Goal: Task Accomplishment & Management: Use online tool/utility

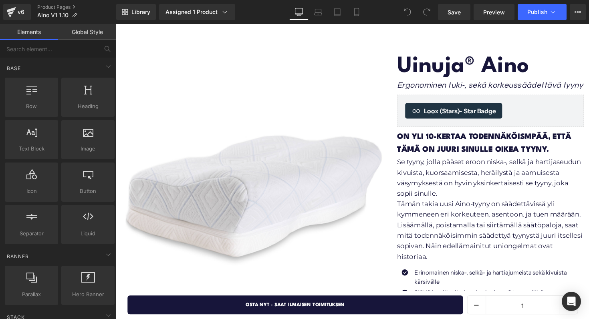
scroll to position [68, 0]
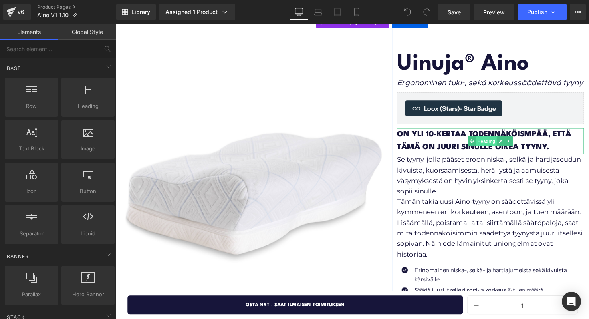
click at [491, 142] on span "Heading" at bounding box center [495, 144] width 22 height 10
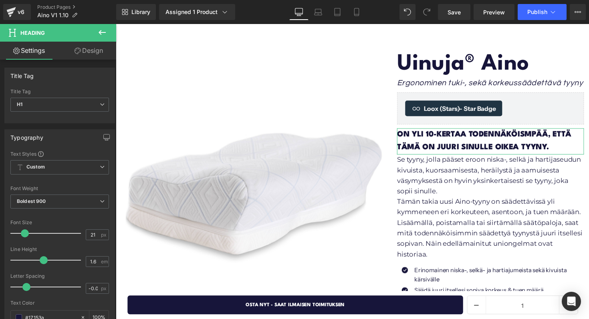
click at [81, 51] on link "Design" at bounding box center [89, 51] width 58 height 18
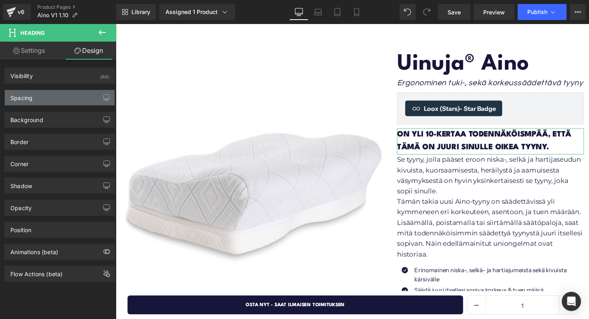
click at [56, 93] on div "Spacing" at bounding box center [60, 97] width 110 height 15
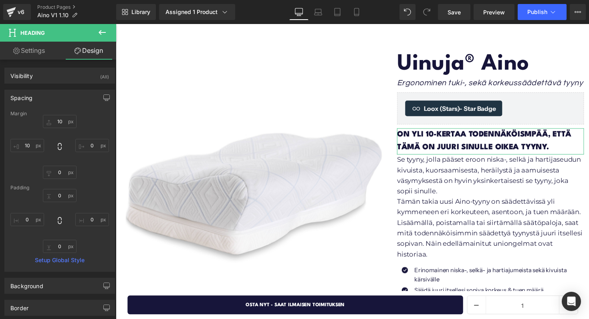
click at [56, 90] on div "Spacing" at bounding box center [60, 97] width 110 height 15
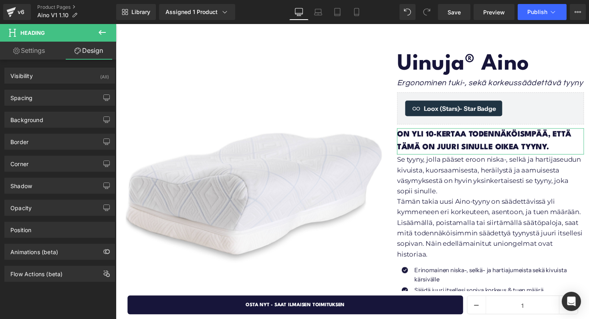
click at [39, 58] on link "Settings" at bounding box center [29, 51] width 58 height 18
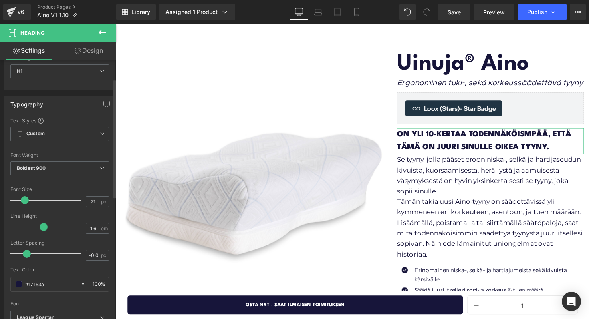
scroll to position [44, 0]
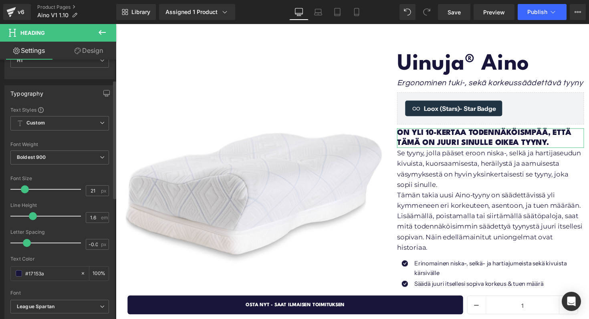
drag, startPoint x: 42, startPoint y: 219, endPoint x: 33, endPoint y: 218, distance: 9.6
click at [33, 218] on span at bounding box center [33, 216] width 8 height 8
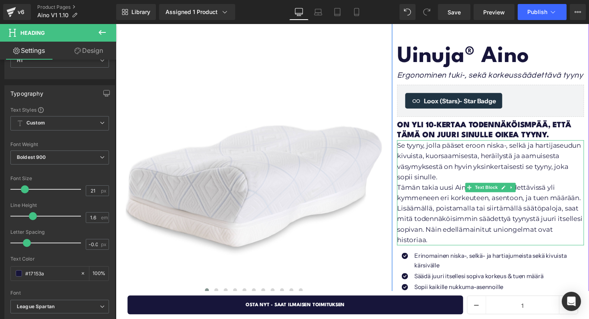
scroll to position [79, 0]
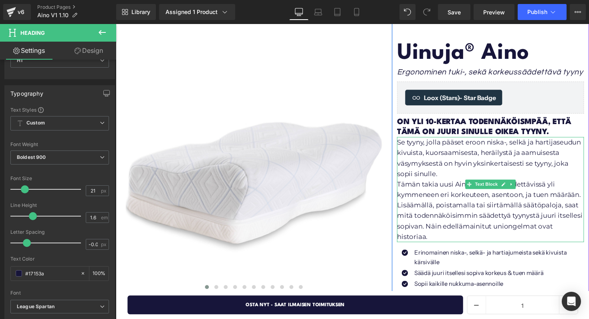
click at [454, 177] on p "Se tyyny, jolla pääset eroon niska-, selkä ja hartijaseudun kivuista, kuorsaami…" at bounding box center [499, 161] width 191 height 43
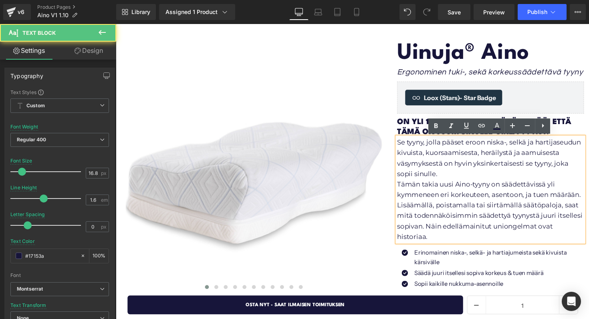
click at [454, 177] on p "Se tyyny, jolla pääset eroon niska-, selkä ja hartijaseudun kivuista, kuorsaami…" at bounding box center [499, 161] width 191 height 43
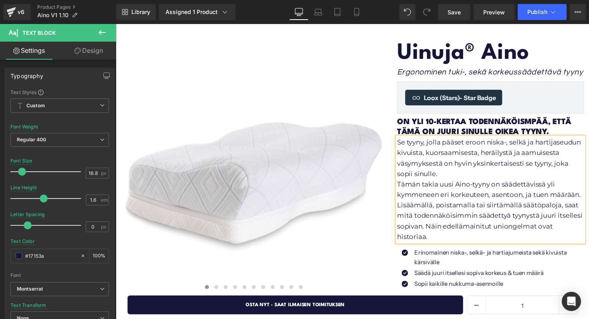
click at [456, 193] on p "Tämän takia uusi Aino-tyyny on säädettävissä yli kymmeneen eri korkeuteen, asen…" at bounding box center [499, 215] width 191 height 64
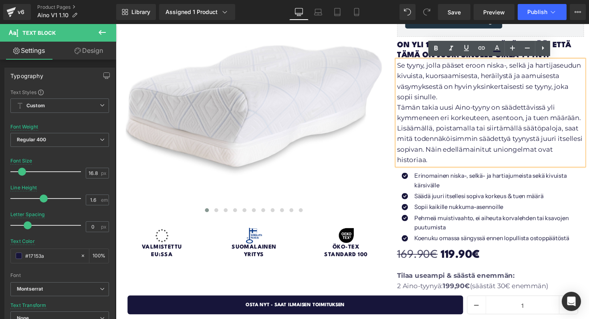
scroll to position [159, 0]
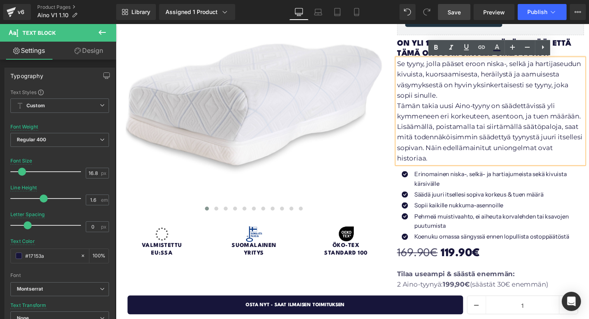
click at [452, 5] on link "Save" at bounding box center [454, 12] width 32 height 16
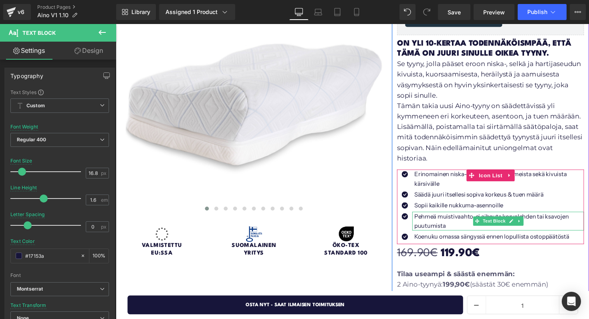
click at [559, 216] on p "Pehmeä muistivaahto, ei aiheuta korvalehden tai ksavojen puutumista" at bounding box center [508, 225] width 174 height 19
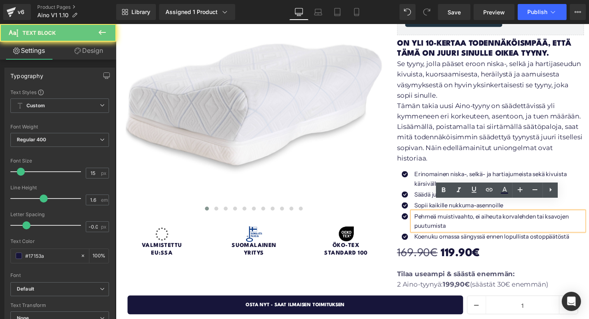
click at [558, 216] on p "Pehmeä muistivaahto, ei aiheuta korvalehden tai ksavojen puutumista" at bounding box center [508, 225] width 174 height 19
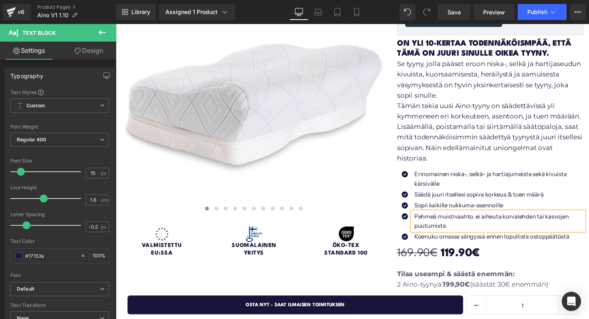
scroll to position [171, 0]
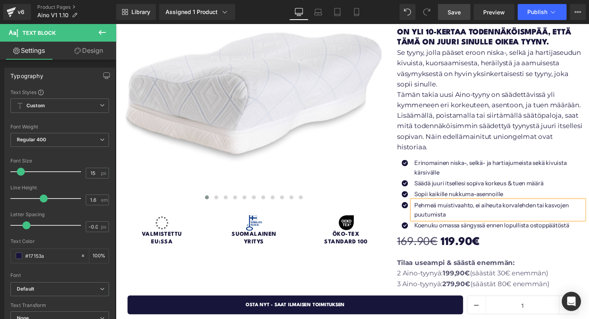
click at [463, 13] on link "Save" at bounding box center [454, 12] width 32 height 16
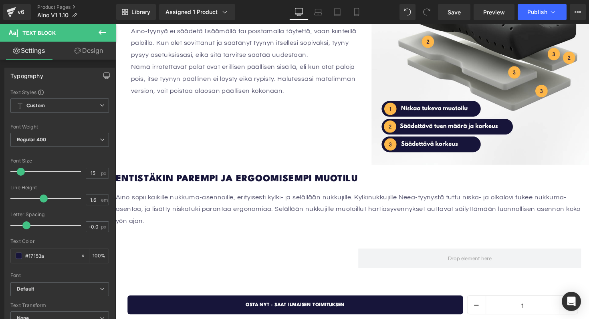
scroll to position [1053, 0]
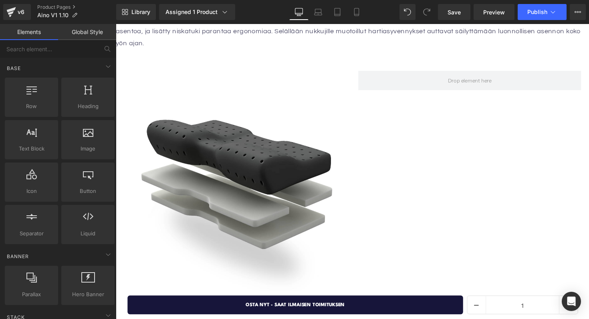
scroll to position [1298, 0]
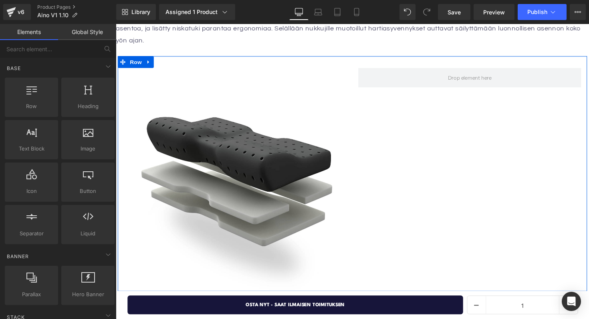
click at [276, 297] on div at bounding box center [358, 299] width 480 height 4
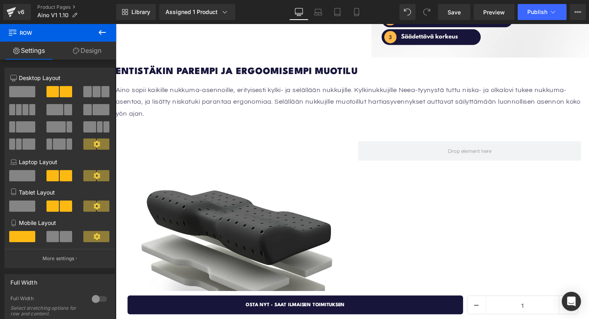
scroll to position [1215, 0]
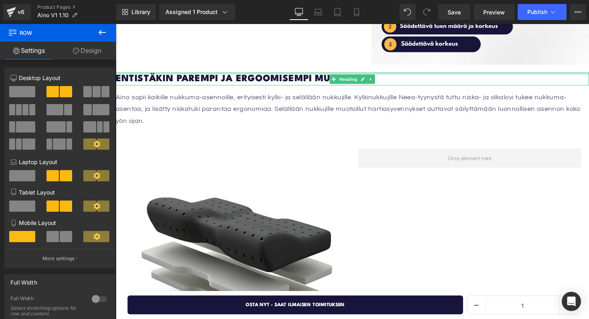
click at [277, 74] on div at bounding box center [358, 75] width 484 height 2
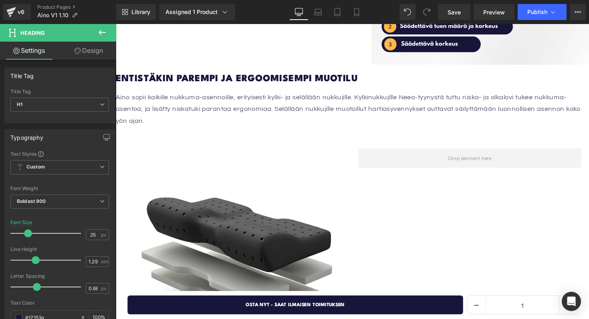
click at [104, 34] on icon at bounding box center [102, 33] width 10 height 10
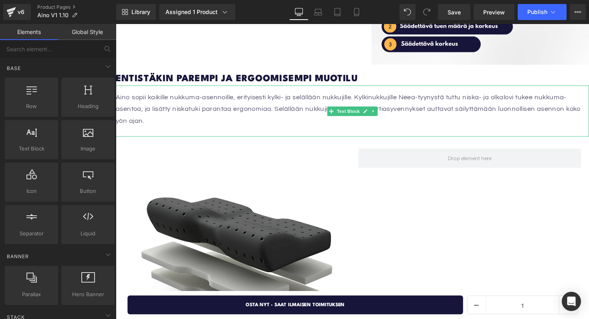
click at [139, 87] on div "Aino sopii kaikille nukkuma-asennoille, erityisesti kylki- ja selällään nukkuji…" at bounding box center [358, 113] width 484 height 53
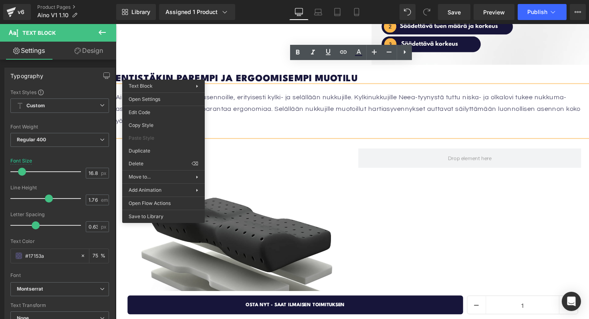
click at [324, 93] on p "Aino sopii kaikille nukkuma-asennoille, erityisesti kylki- ja selällään nukkuji…" at bounding box center [358, 111] width 484 height 37
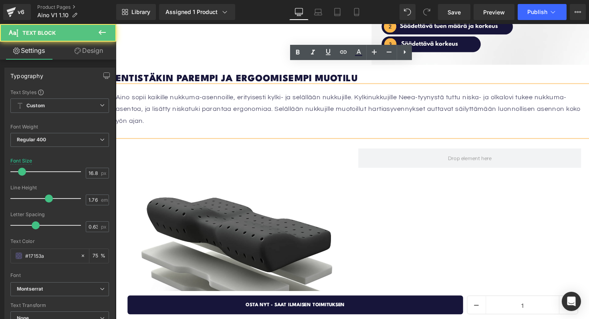
scroll to position [1162, 0]
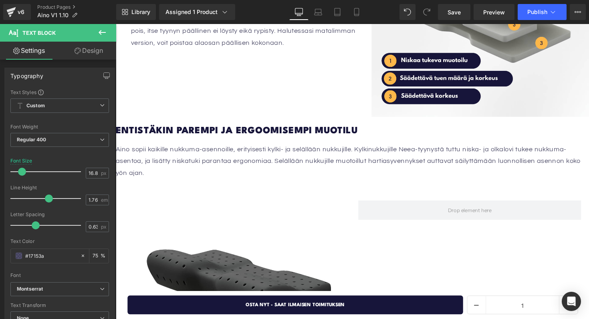
click at [99, 28] on icon at bounding box center [102, 33] width 10 height 10
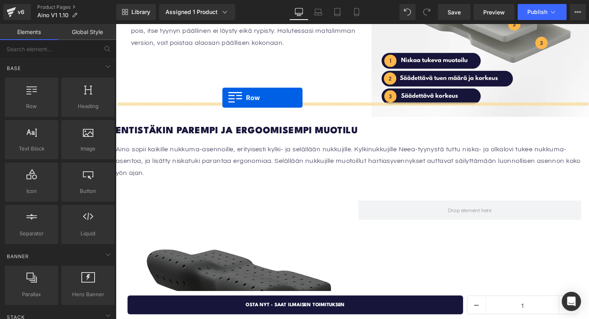
drag, startPoint x: 144, startPoint y: 124, endPoint x: 225, endPoint y: 99, distance: 84.1
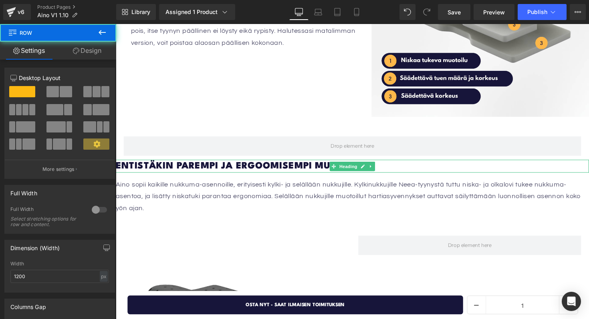
click at [220, 163] on h1 "Entistäkin parempi ja ergoomisempi muotilu" at bounding box center [358, 169] width 484 height 13
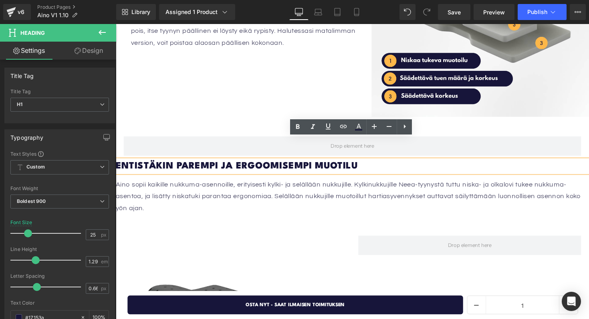
click at [375, 185] on font "Aino sopii kaikille nukkuma-asennoille, erityisesti kylki- ja selällään nukkuji…" at bounding box center [354, 201] width 476 height 32
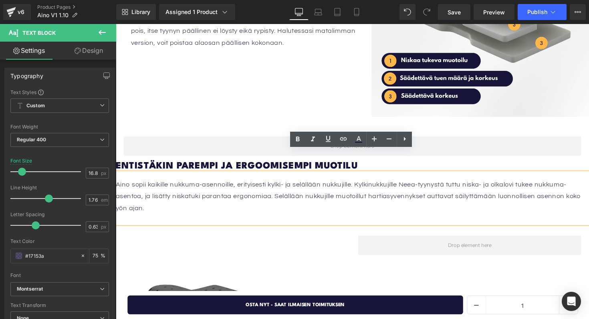
click at [312, 182] on p "Aino sopii kaikille nukkuma-asennoille, erityisesti kylki- ja selällään nukkuji…" at bounding box center [358, 200] width 484 height 37
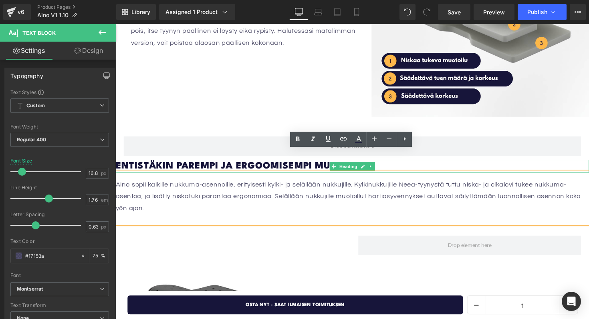
click at [269, 163] on h1 "Entistäkin parempi ja ergoomisempi muotilu" at bounding box center [358, 169] width 484 height 13
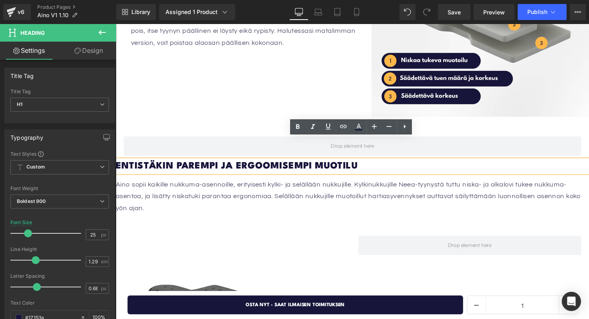
click at [425, 163] on div "Entistäkin parempi ja ergoomisempi muotilu" at bounding box center [358, 169] width 484 height 13
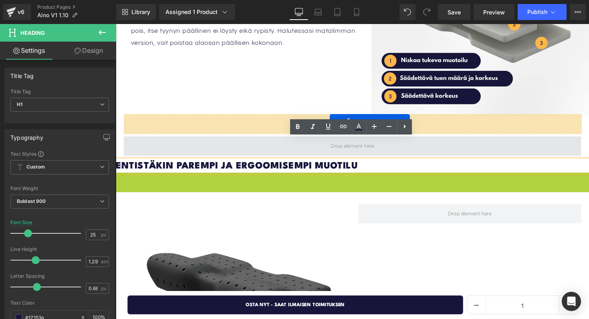
drag, startPoint x: 333, startPoint y: 182, endPoint x: 335, endPoint y: 127, distance: 55.3
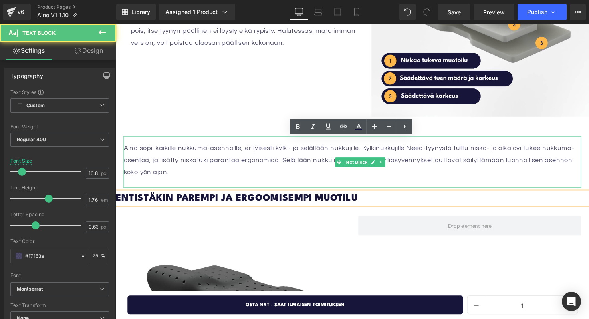
scroll to position [1195, 0]
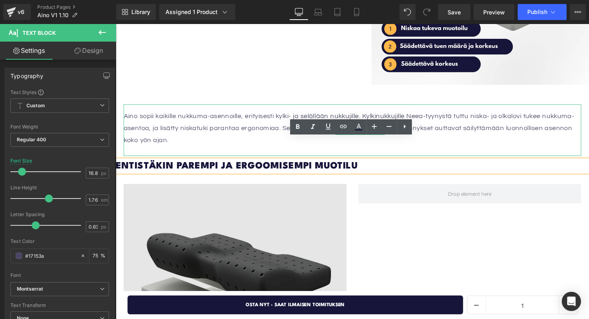
click at [313, 188] on img at bounding box center [238, 302] width 228 height 228
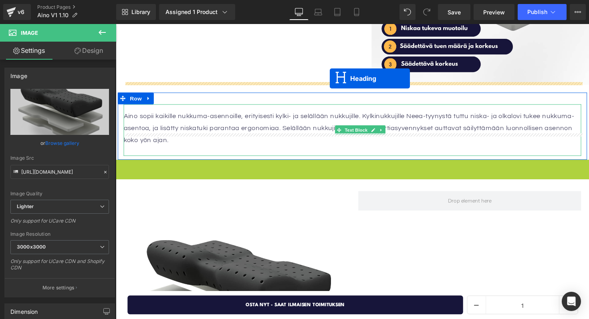
drag, startPoint x: 335, startPoint y: 145, endPoint x: 335, endPoint y: 80, distance: 65.3
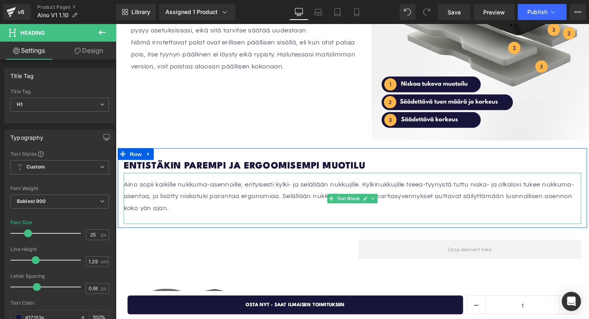
scroll to position [1135, 0]
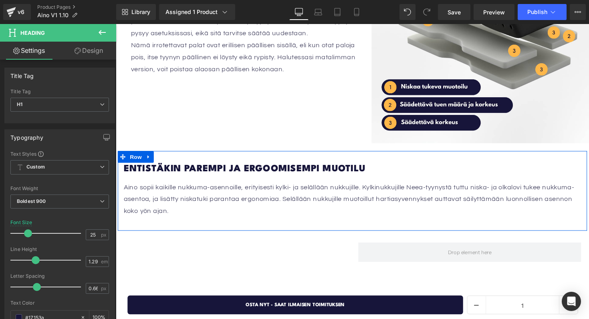
click at [275, 166] on h1 "Entistäkin parempi ja ergoomisempi muotilu" at bounding box center [358, 172] width 468 height 13
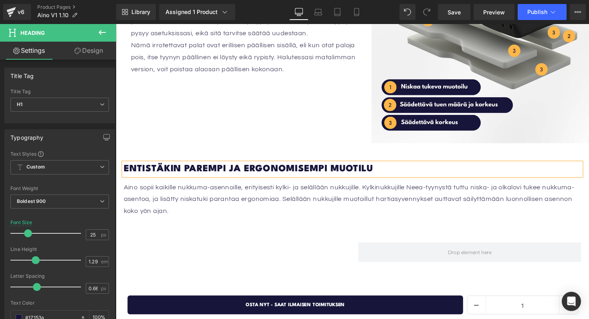
click at [275, 188] on font "Aino sopii kaikille nukkuma-asennoille, erityisesti kylki- ja selällään nukkuji…" at bounding box center [354, 204] width 461 height 32
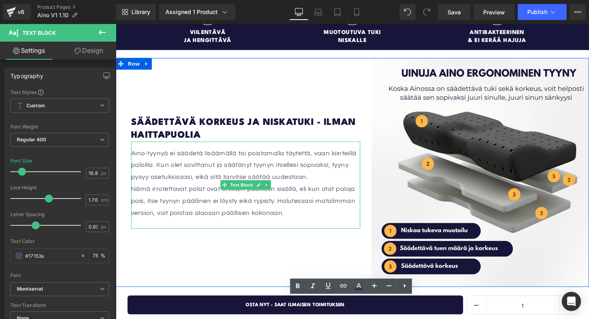
scroll to position [988, 0]
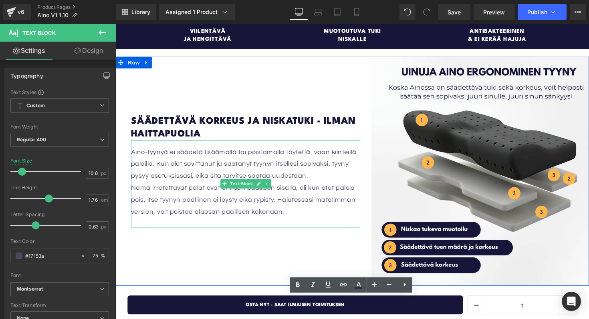
click at [205, 189] on p "Nämä irrotettavat palat ovat erillisen päällisen sisällä, eli kun otat paloja p…" at bounding box center [248, 204] width 235 height 37
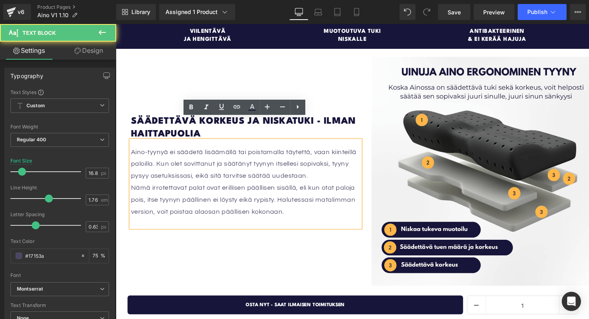
click at [205, 189] on p "Nämä irrotettavat palat ovat erillisen päällisen sisällä, eli kun otat paloja p…" at bounding box center [248, 204] width 235 height 37
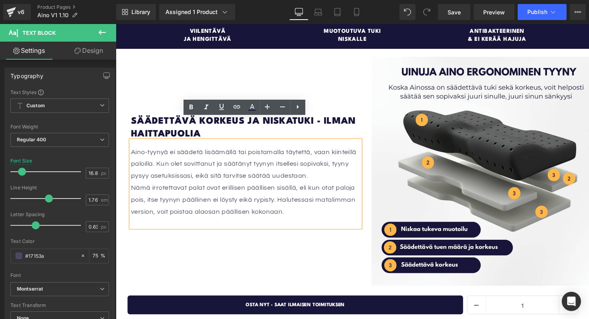
click at [193, 224] on div "Säädettävä korkeus ja niskatuki - ilman haittapuolia Heading Aino-tyynyä ei sää…" at bounding box center [248, 175] width 235 height 235
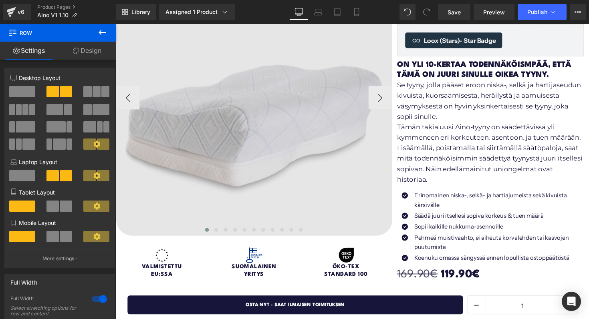
scroll to position [128, 0]
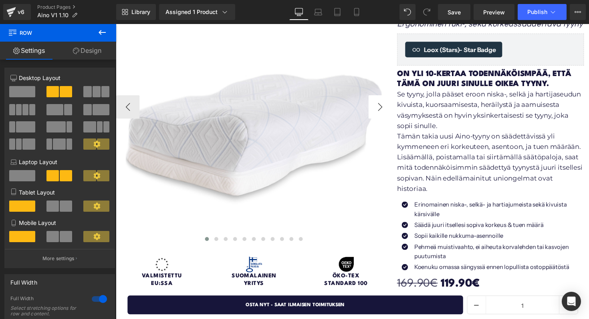
click at [385, 109] on button "›" at bounding box center [386, 109] width 24 height 24
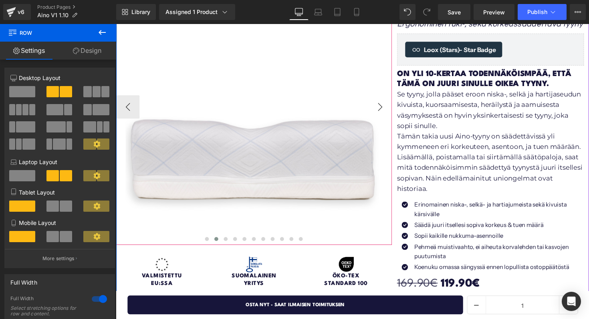
click at [385, 109] on button "›" at bounding box center [386, 109] width 24 height 24
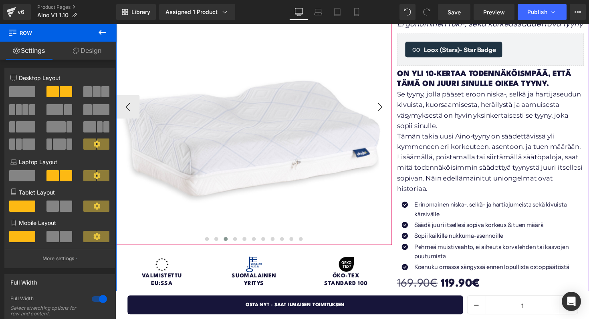
click at [385, 109] on button "›" at bounding box center [386, 109] width 24 height 24
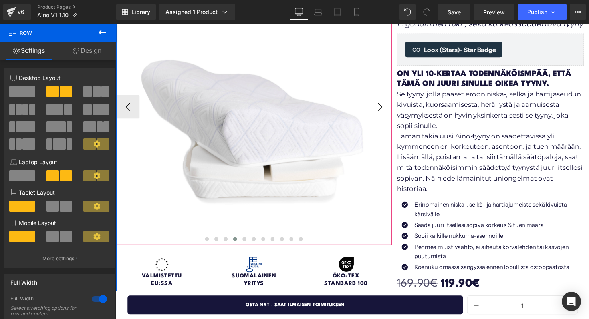
click at [385, 109] on button "›" at bounding box center [386, 109] width 24 height 24
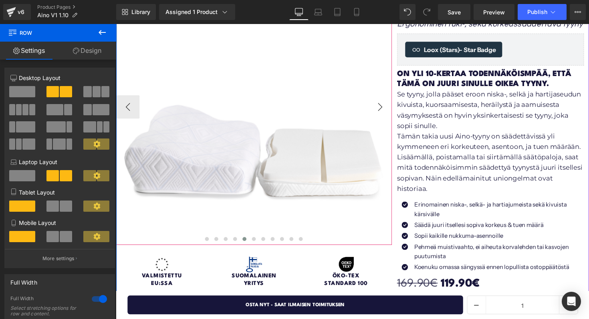
click at [379, 109] on button "›" at bounding box center [386, 109] width 24 height 24
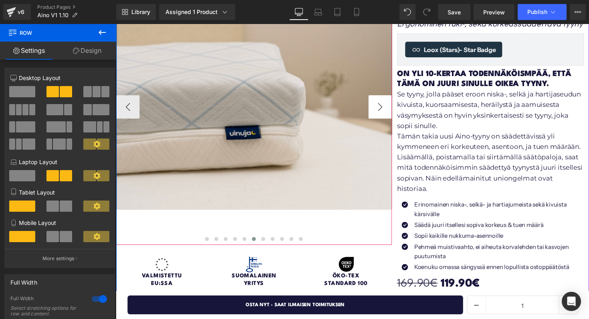
click at [379, 109] on button "›" at bounding box center [386, 109] width 24 height 24
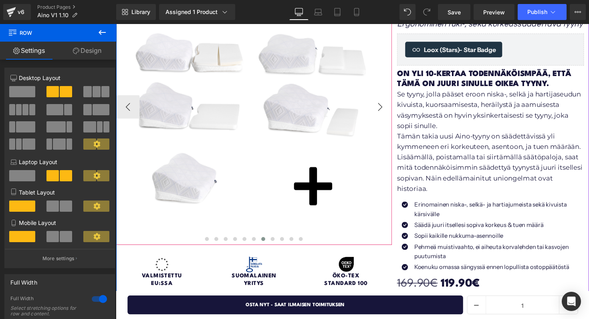
click at [379, 109] on button "›" at bounding box center [386, 109] width 24 height 24
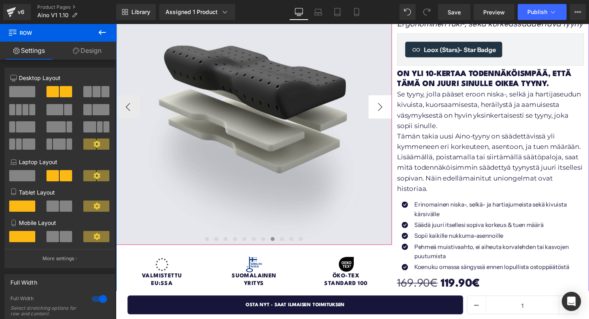
click at [379, 109] on button "›" at bounding box center [386, 109] width 24 height 24
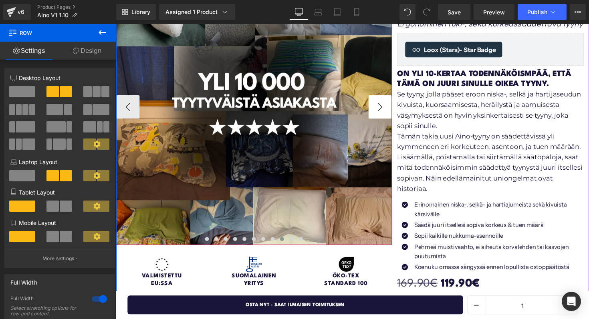
click at [387, 109] on button "›" at bounding box center [386, 109] width 24 height 24
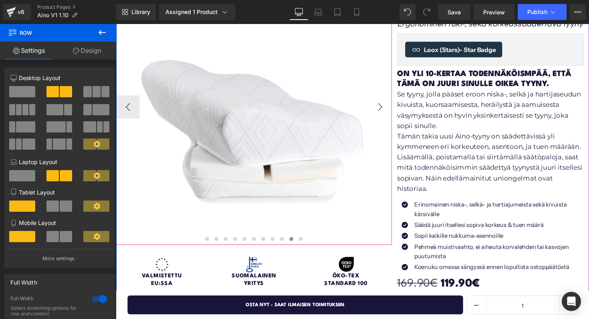
click at [387, 109] on button "›" at bounding box center [386, 109] width 24 height 24
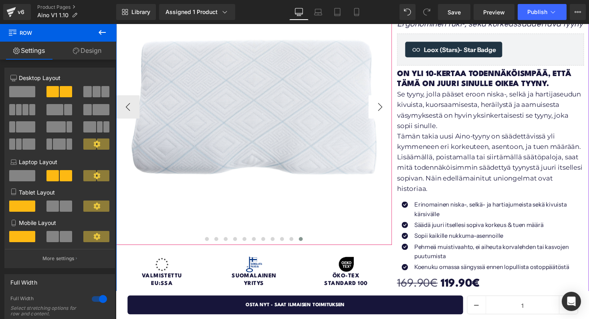
click at [387, 109] on button "›" at bounding box center [386, 109] width 24 height 24
click at [130, 108] on button "‹" at bounding box center [128, 109] width 24 height 24
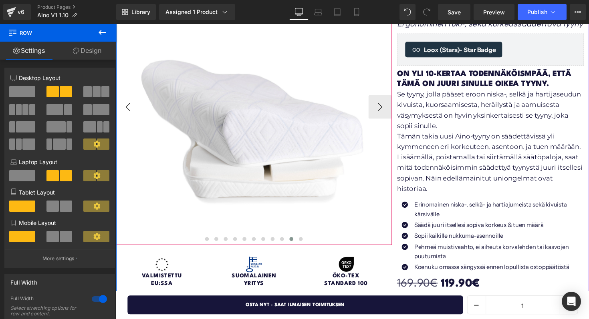
click at [130, 108] on button "‹" at bounding box center [128, 109] width 24 height 24
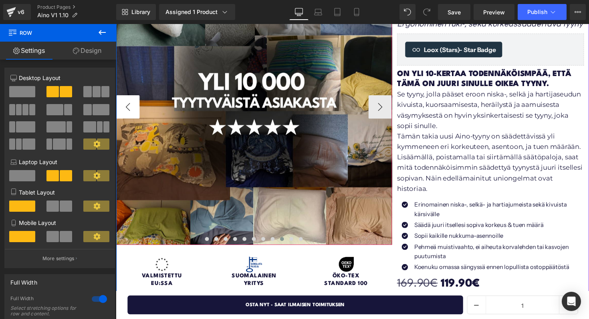
click at [130, 108] on button "‹" at bounding box center [128, 109] width 24 height 24
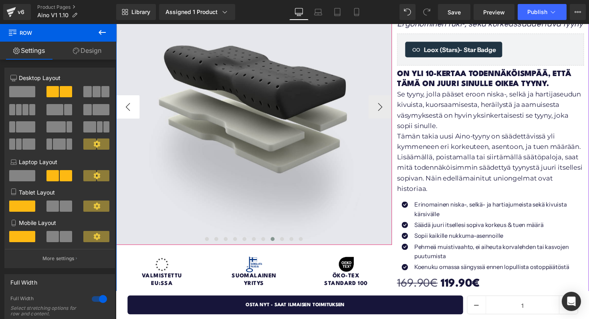
click at [130, 108] on button "‹" at bounding box center [128, 109] width 24 height 24
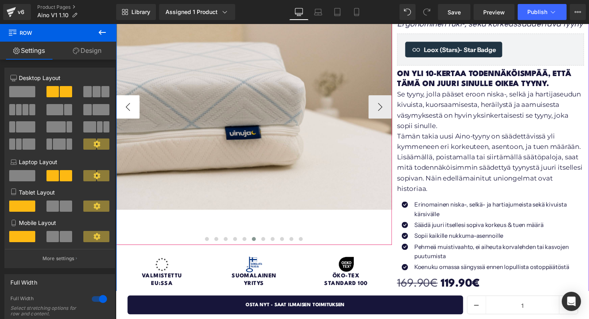
click at [130, 108] on button "‹" at bounding box center [128, 109] width 24 height 24
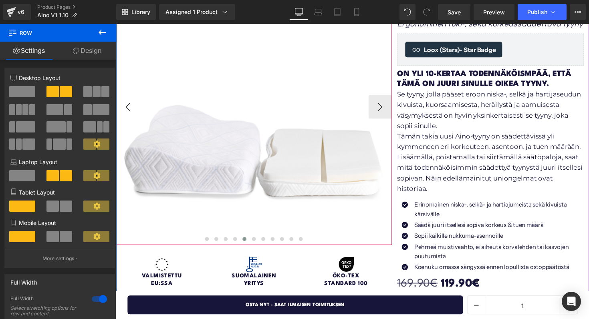
click at [130, 108] on button "‹" at bounding box center [128, 109] width 24 height 24
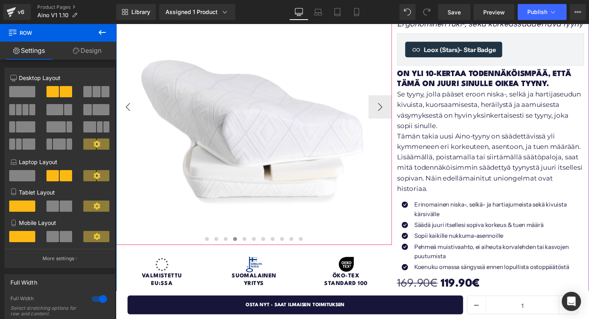
click at [130, 108] on button "‹" at bounding box center [128, 109] width 24 height 24
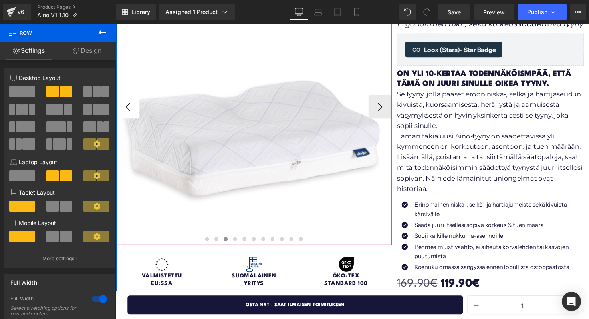
click at [130, 108] on button "‹" at bounding box center [128, 109] width 24 height 24
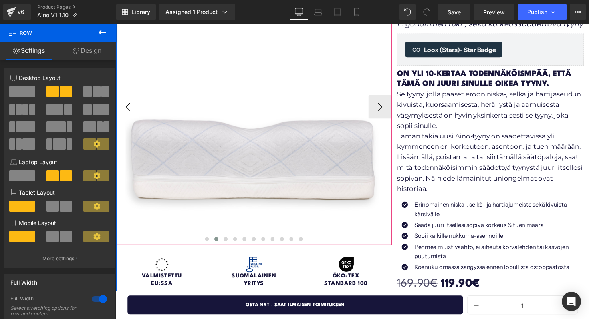
click at [130, 108] on button "‹" at bounding box center [128, 109] width 24 height 24
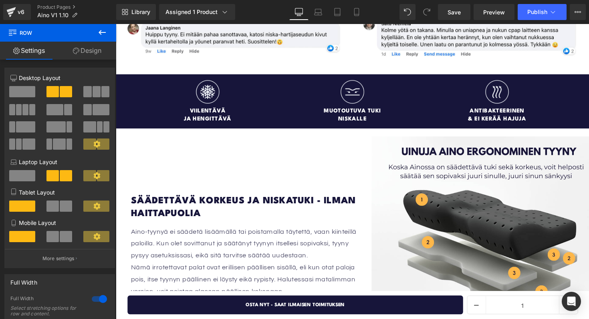
scroll to position [971, 0]
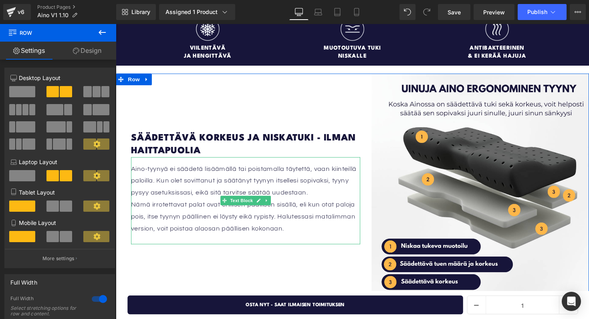
click at [134, 169] on span "Aino-tyynyä ei säädetä lisäämällä tai poistamalla täytettä, vaan kiinteillä pal…" at bounding box center [246, 185] width 231 height 32
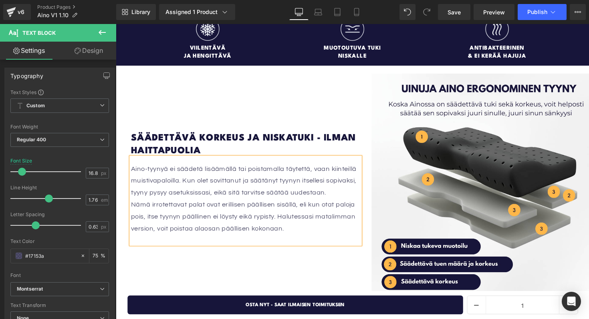
scroll to position [965, 0]
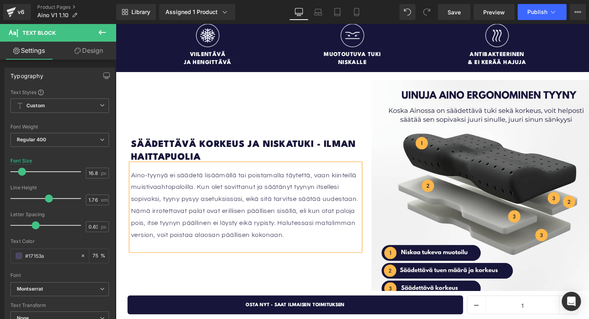
click at [249, 181] on p "Aino-tyynyä ei säädetä lisäämällä tai poistamalla täytettä, vaan kiinteillä mui…" at bounding box center [248, 191] width 235 height 37
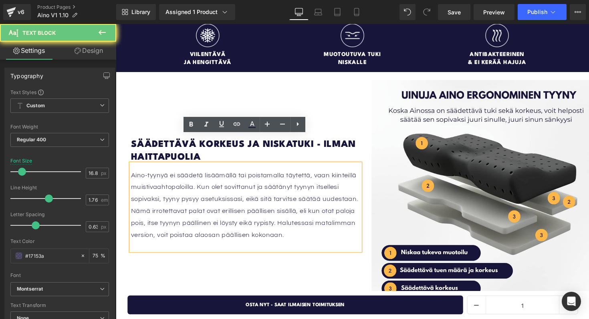
click at [248, 182] on p "Aino-tyynyä ei säädetä lisäämällä tai poistamalla täytettä, vaan kiinteillä mui…" at bounding box center [248, 191] width 235 height 37
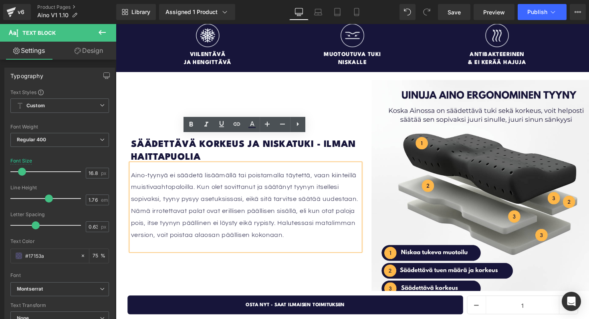
click at [188, 212] on span "Nämä irrotettavat palat ovat erillisen päällisen sisällä, eli kun otat paloja p…" at bounding box center [246, 228] width 230 height 32
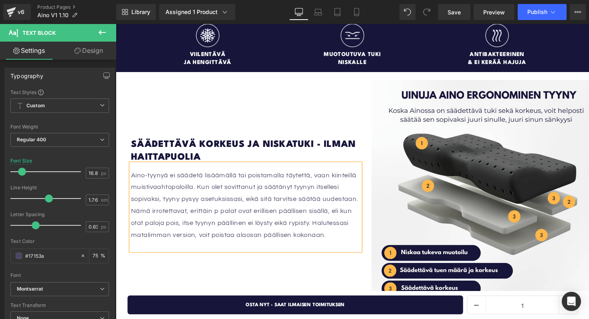
scroll to position [959, 0]
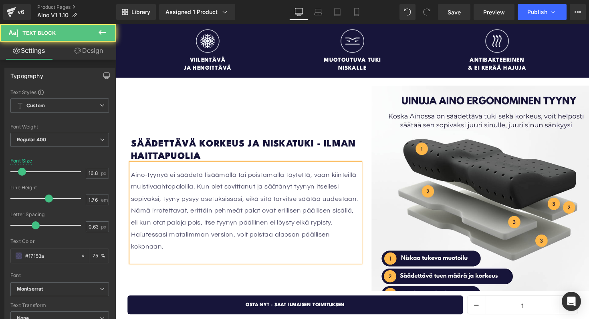
click at [200, 231] on p "Nämä irrotettavat, erittäin pehmeät palat ovat erillisen päällisen sisällä, eli…" at bounding box center [248, 233] width 235 height 49
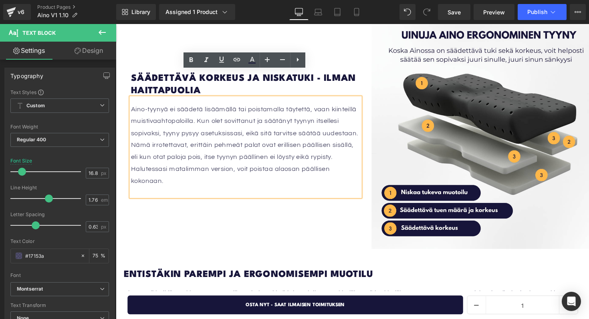
scroll to position [1035, 0]
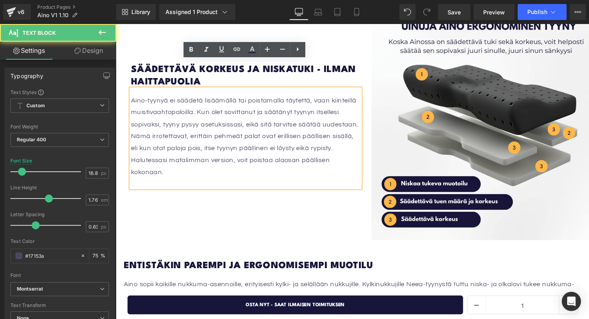
click at [257, 141] on p "Nämä irrotettavat, erittäin pehmeät palat ovat erillisen päällisen sisällä, eli…" at bounding box center [248, 157] width 235 height 49
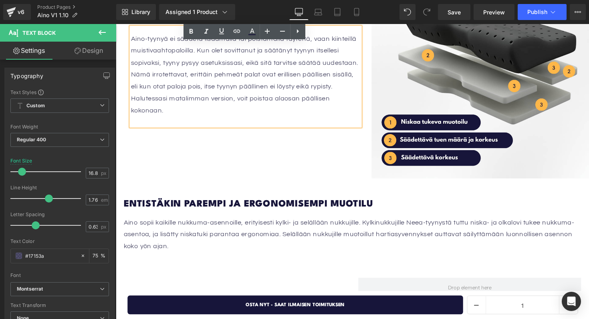
scroll to position [1027, 0]
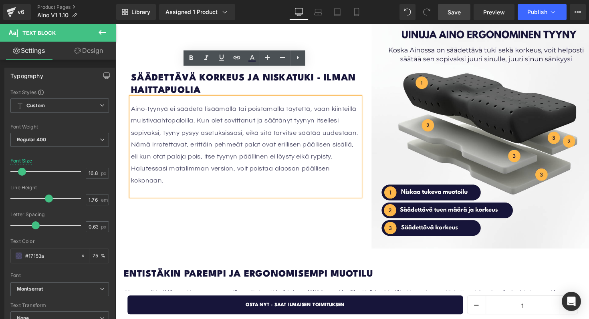
click at [449, 14] on span "Save" at bounding box center [453, 12] width 13 height 8
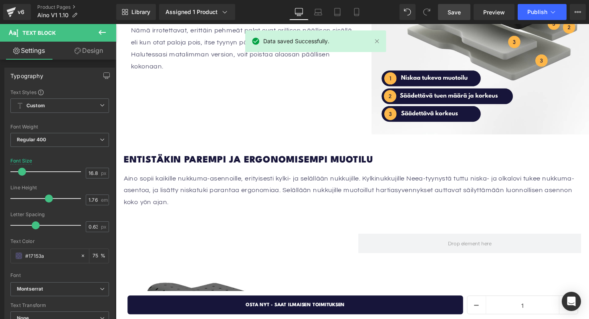
scroll to position [1154, 0]
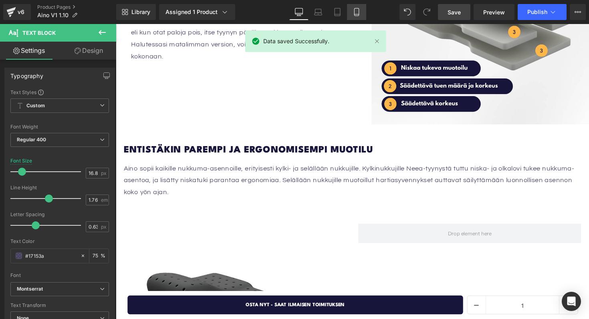
click at [353, 12] on icon at bounding box center [356, 12] width 8 height 8
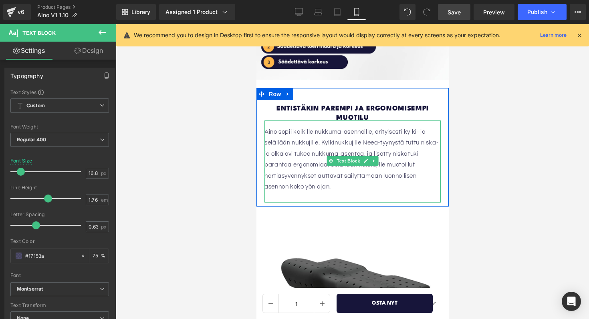
scroll to position [1373, 0]
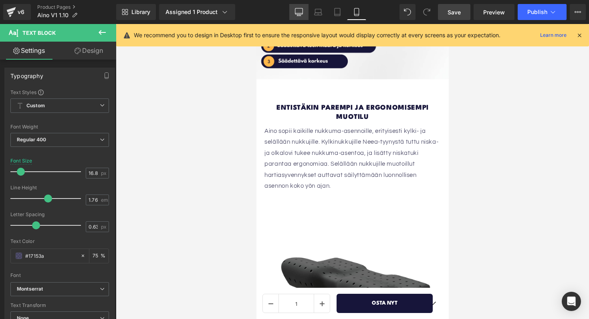
click at [304, 14] on link "Desktop" at bounding box center [298, 12] width 19 height 16
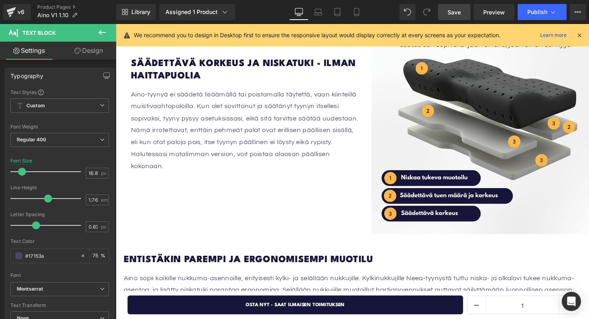
scroll to position [1058, 0]
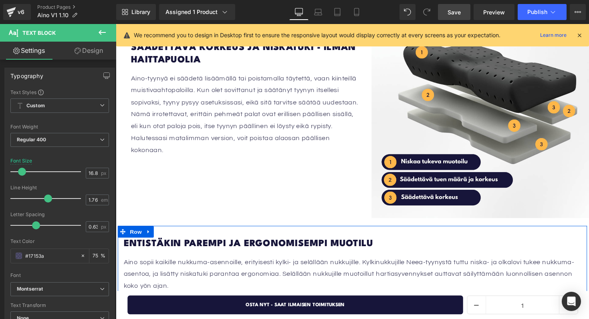
click at [121, 243] on div "Entistäkin parempi ja ergonomisempi muotilu Heading Aino sopii kaikille nukkuma…" at bounding box center [358, 276] width 480 height 66
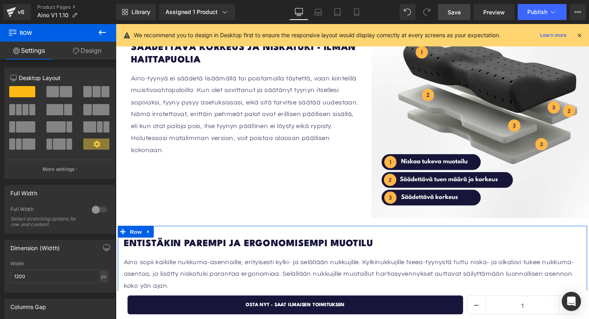
click at [84, 48] on link "Design" at bounding box center [87, 51] width 58 height 18
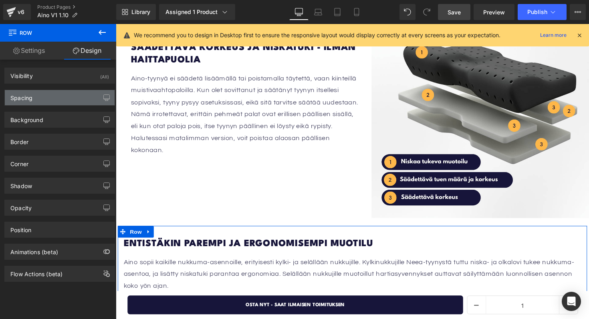
click at [51, 94] on div "Spacing" at bounding box center [60, 97] width 110 height 15
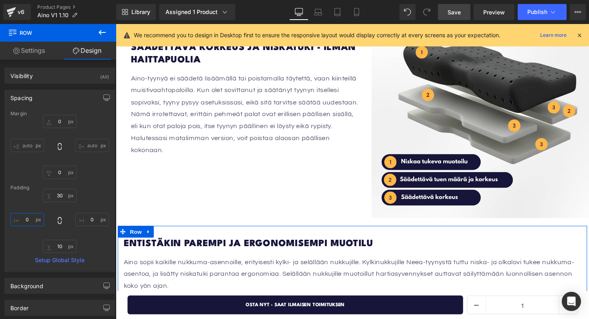
click at [25, 215] on input "0" at bounding box center [27, 219] width 34 height 13
click at [25, 217] on input "0" at bounding box center [27, 219] width 34 height 13
click at [32, 219] on input "10" at bounding box center [27, 219] width 34 height 13
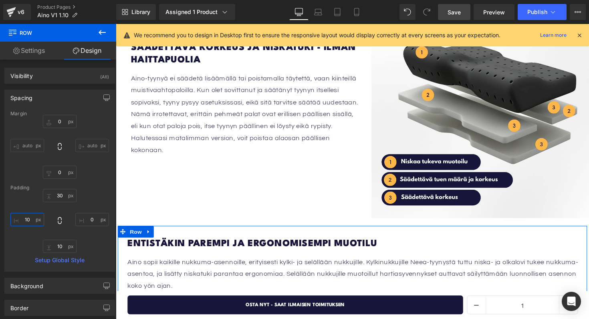
click at [32, 219] on input "10" at bounding box center [27, 219] width 34 height 13
type input "15"
click at [96, 219] on input "0" at bounding box center [92, 219] width 34 height 13
type input "15"
click at [102, 205] on div "30 15 10 15" at bounding box center [59, 221] width 98 height 64
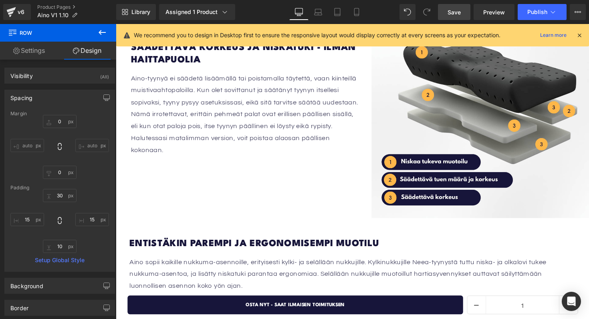
click at [451, 16] on link "Save" at bounding box center [454, 12] width 32 height 16
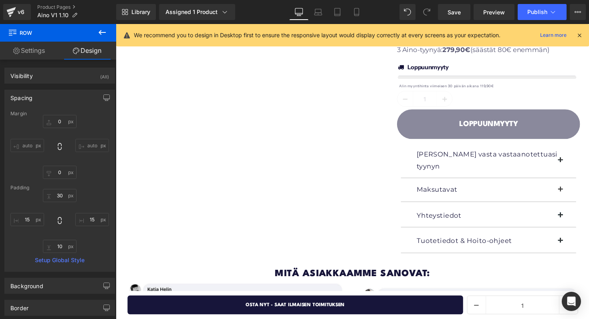
scroll to position [546, 0]
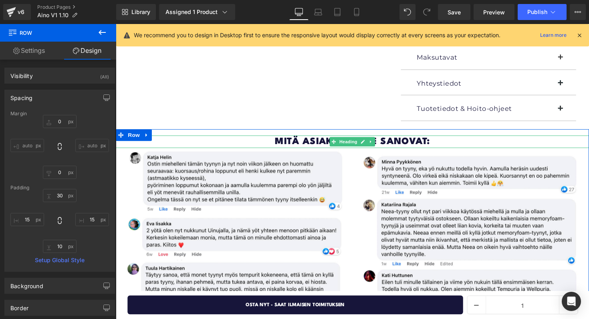
click at [434, 138] on h1 "Mitä asiakkaamme sanovat:" at bounding box center [358, 144] width 484 height 13
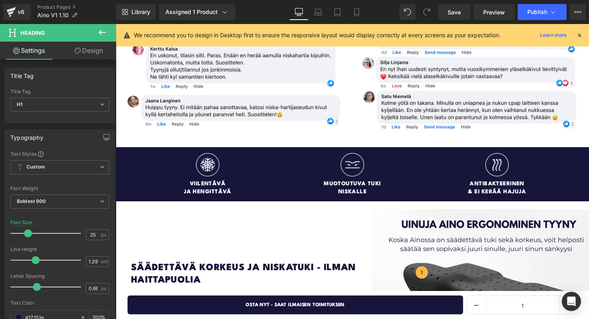
scroll to position [508, 0]
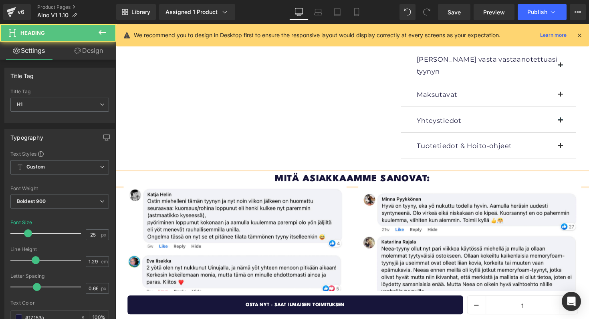
click at [429, 177] on h1 "Mitä asiakkaamme sanovat:" at bounding box center [358, 183] width 484 height 13
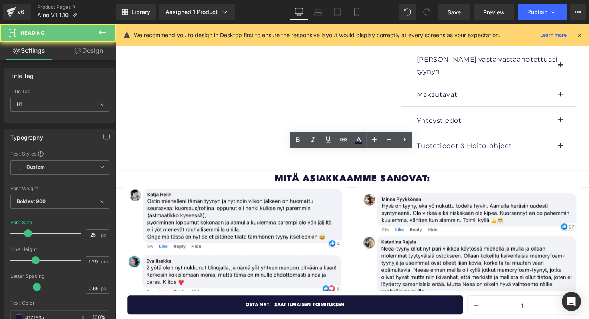
click at [432, 177] on h1 "Mitä asiakkaamme sanovat:" at bounding box center [358, 183] width 484 height 13
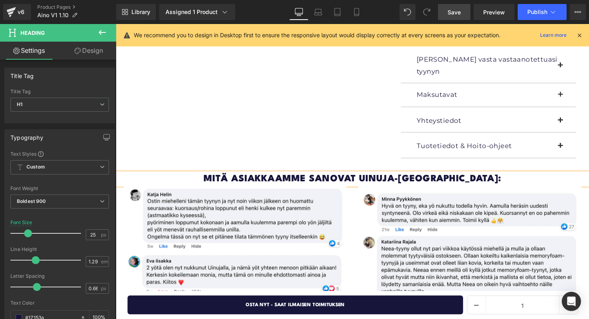
click at [454, 6] on link "Save" at bounding box center [454, 12] width 32 height 16
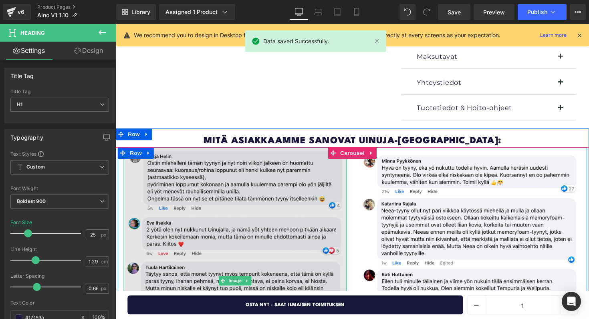
scroll to position [546, 0]
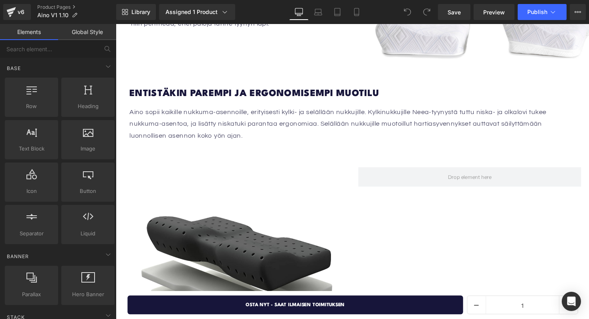
scroll to position [1255, 0]
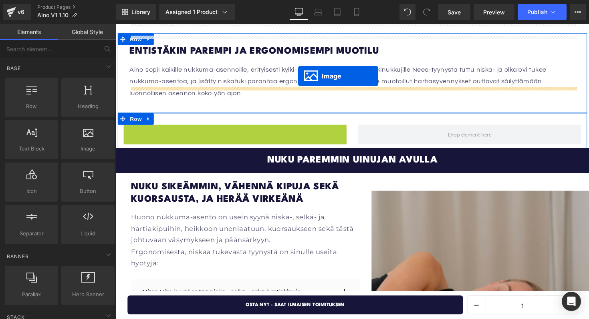
drag, startPoint x: 225, startPoint y: 219, endPoint x: 302, endPoint y: 76, distance: 161.8
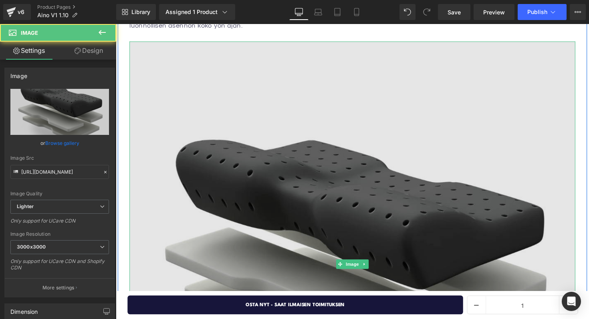
scroll to position [1420, 0]
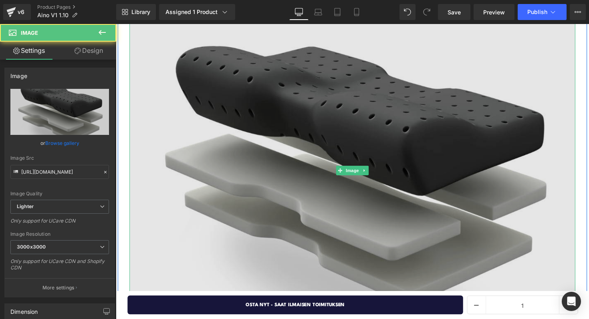
click at [348, 89] on img at bounding box center [358, 174] width 456 height 456
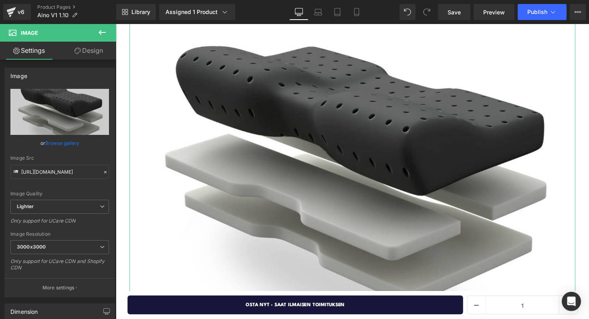
click at [82, 54] on link "Design" at bounding box center [89, 51] width 58 height 18
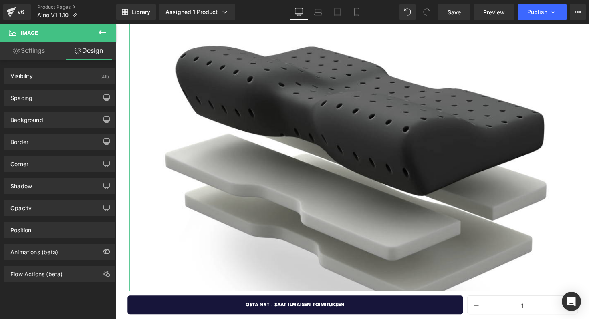
click at [41, 54] on link "Settings" at bounding box center [29, 51] width 58 height 18
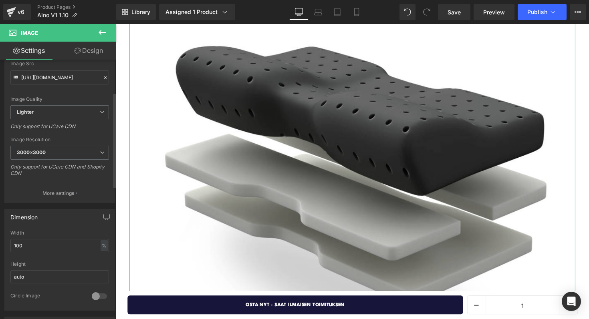
scroll to position [136, 0]
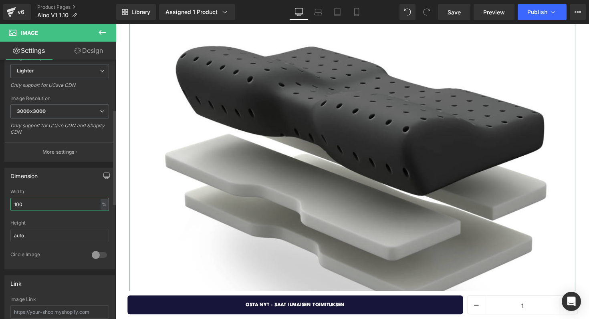
click at [56, 202] on input "100" at bounding box center [59, 204] width 98 height 13
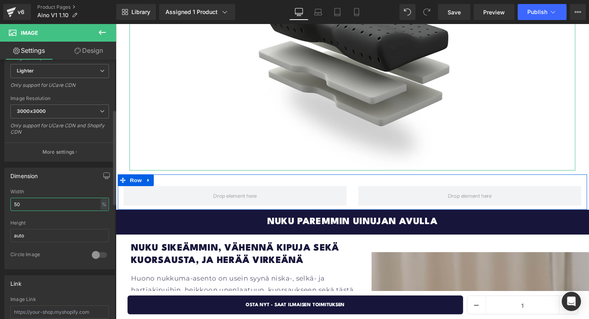
type input "50"
click at [56, 193] on div "Width" at bounding box center [59, 192] width 98 height 6
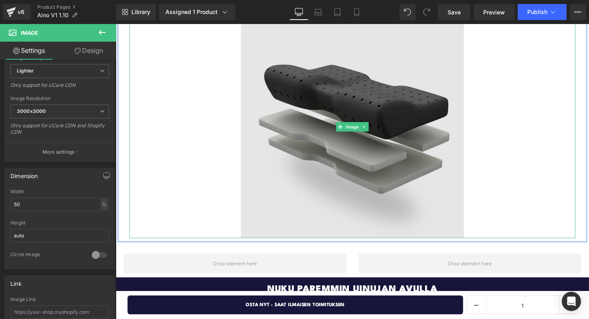
scroll to position [1353, 0]
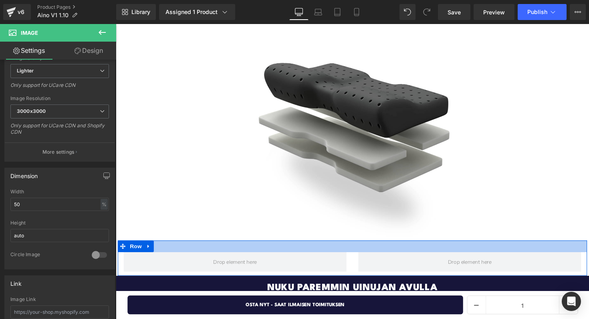
click at [308, 246] on div at bounding box center [358, 252] width 480 height 12
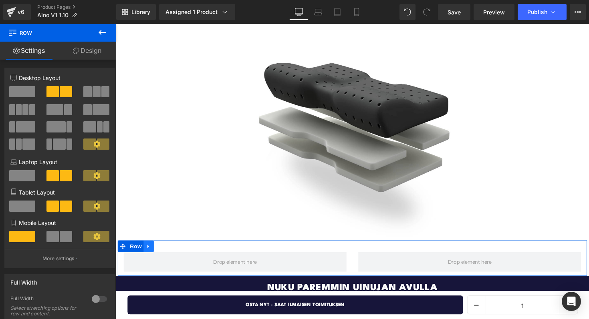
click at [148, 250] on icon at bounding box center [149, 252] width 2 height 4
click at [171, 249] on icon at bounding box center [170, 252] width 6 height 6
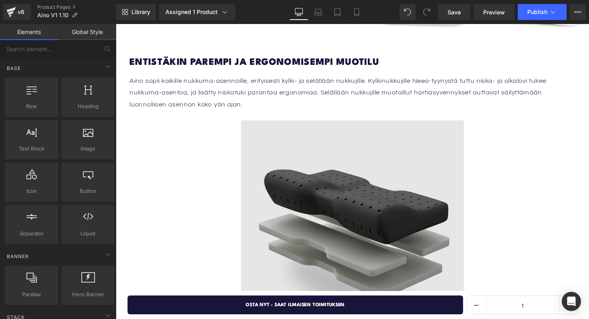
scroll to position [1280, 0]
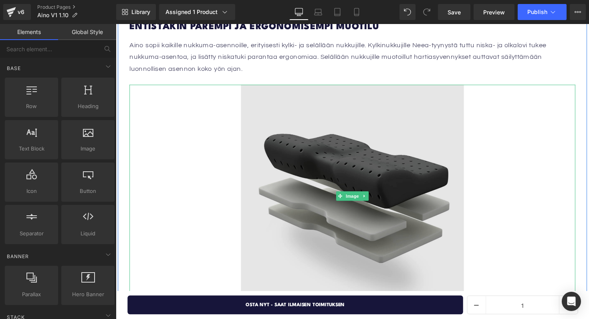
click at [389, 180] on img at bounding box center [358, 200] width 228 height 228
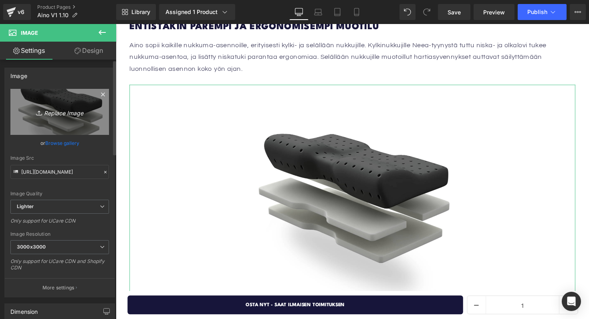
click at [66, 107] on icon "Replace Image" at bounding box center [60, 112] width 64 height 10
type input "C:\fakepath\Aino tyyny (2).png"
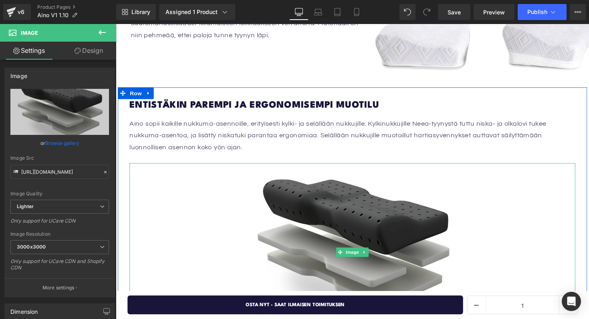
scroll to position [1196, 0]
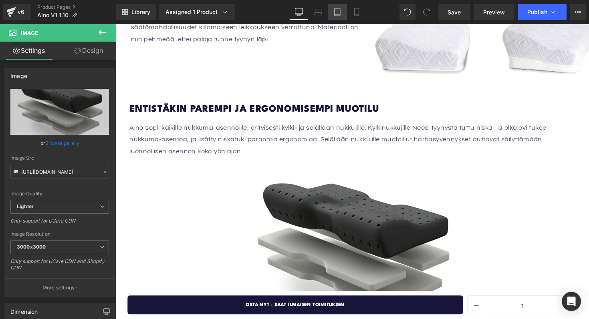
click at [333, 12] on link "Tablet" at bounding box center [336, 12] width 19 height 16
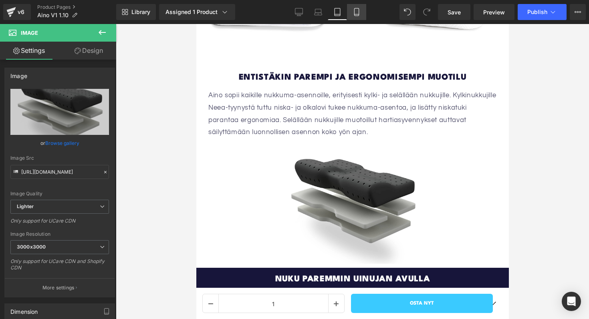
click at [356, 13] on icon at bounding box center [356, 12] width 8 height 8
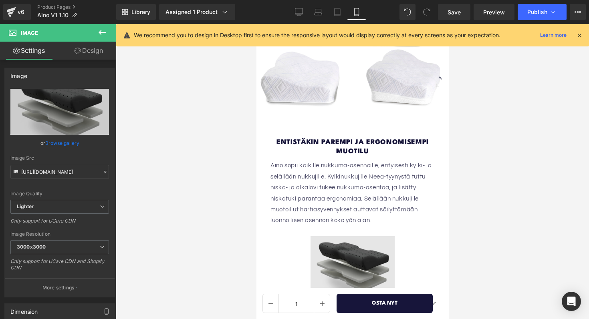
scroll to position [1392, 0]
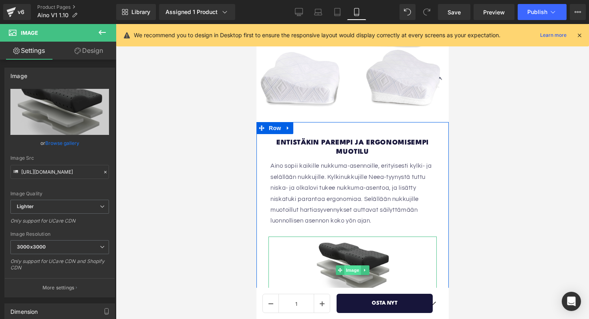
click at [352, 265] on span "Image" at bounding box center [352, 270] width 17 height 10
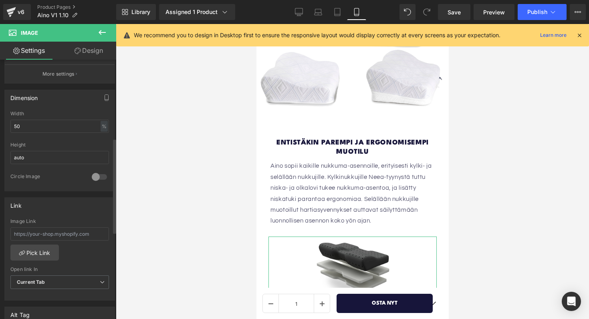
scroll to position [219, 0]
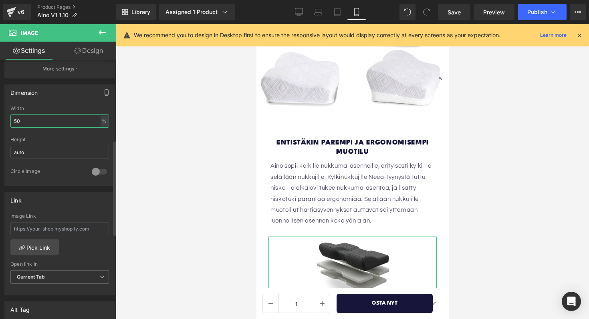
click at [68, 124] on input "50" at bounding box center [59, 121] width 98 height 13
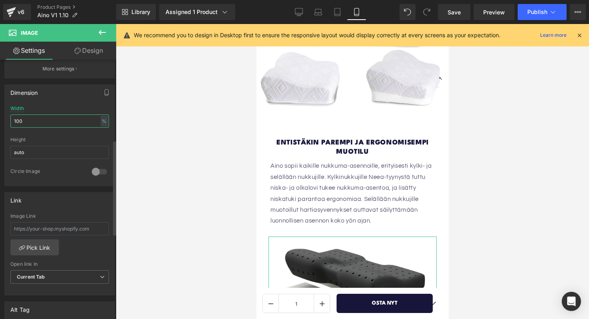
type input "100"
click at [88, 111] on div "Width 100 % % px" at bounding box center [59, 121] width 98 height 31
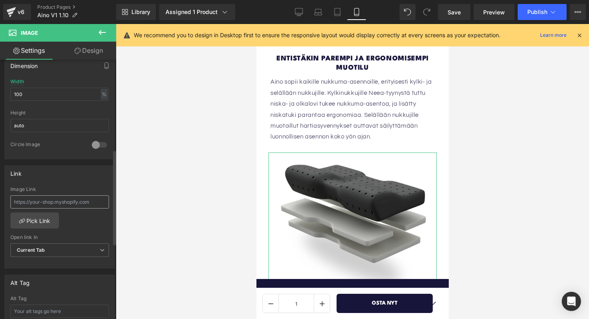
scroll to position [245, 0]
click at [297, 8] on link "Desktop" at bounding box center [298, 12] width 19 height 16
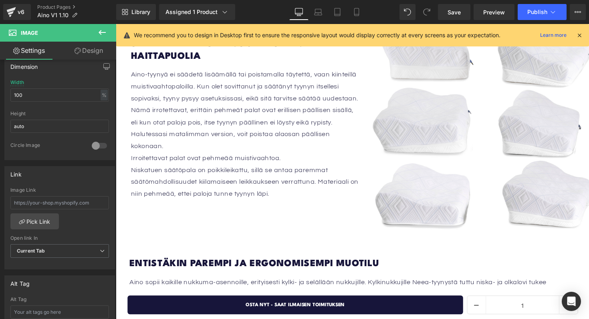
scroll to position [1004, 0]
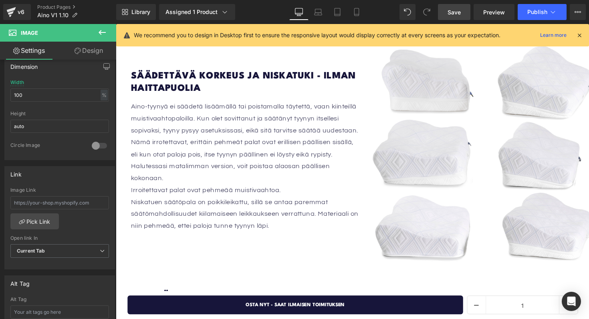
click at [461, 12] on link "Save" at bounding box center [454, 12] width 32 height 16
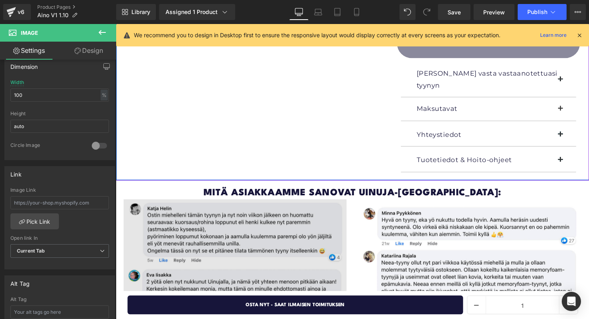
scroll to position [531, 0]
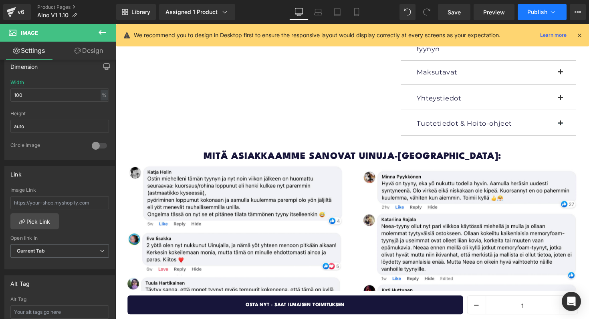
click at [543, 18] on button "Publish" at bounding box center [541, 12] width 49 height 16
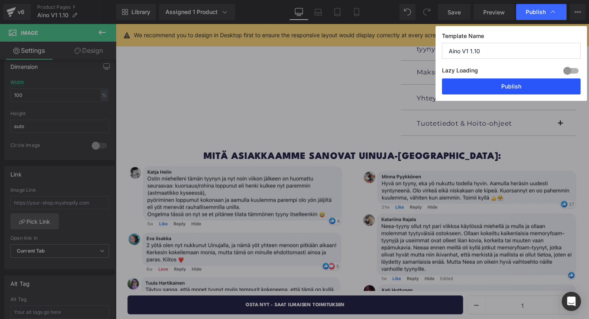
click at [485, 91] on button "Publish" at bounding box center [511, 86] width 139 height 16
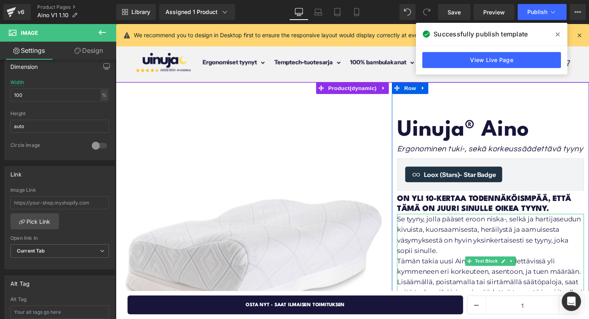
scroll to position [36, 0]
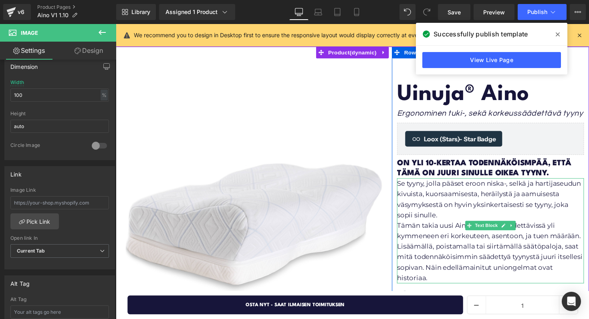
click at [450, 221] on p "Se tyyny, jolla pääset eroon niska-, selkä ja hartijaseudun kivuista, kuorsaami…" at bounding box center [499, 203] width 191 height 43
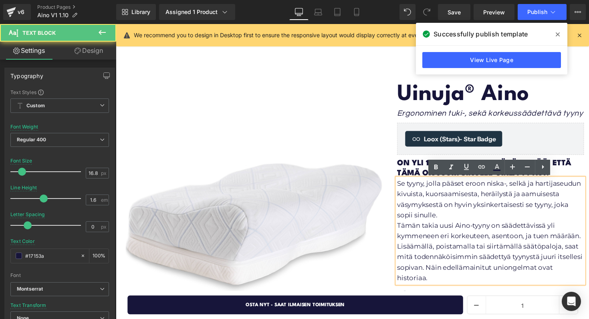
click at [450, 221] on p "Se tyyny, jolla pääset eroon niska-, selkä ja hartijaseudun kivuista, kuorsaami…" at bounding box center [499, 203] width 191 height 43
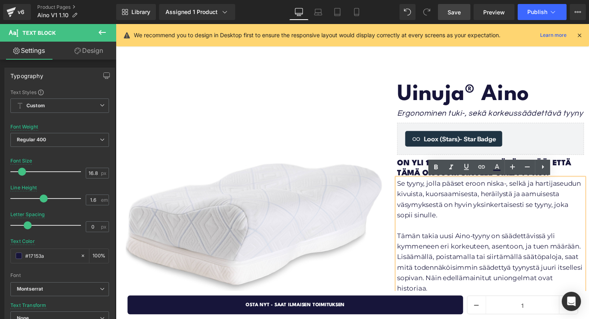
click at [451, 12] on span "Save" at bounding box center [453, 12] width 13 height 8
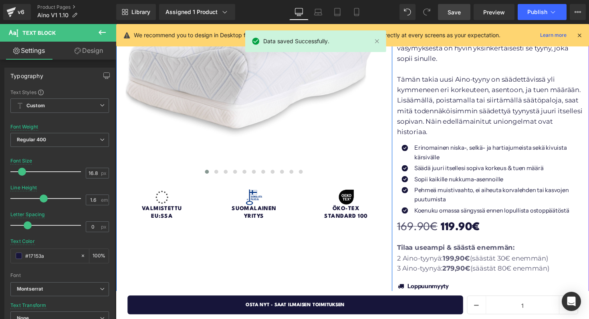
scroll to position [0, 0]
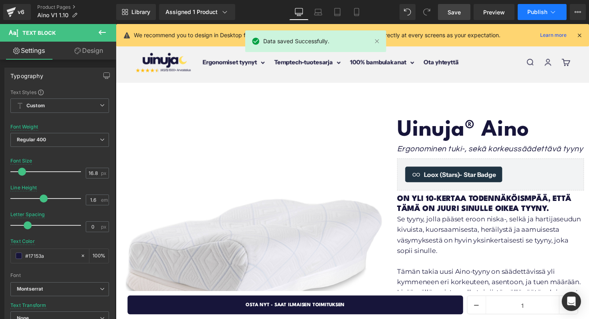
click at [524, 10] on button "Publish" at bounding box center [541, 12] width 49 height 16
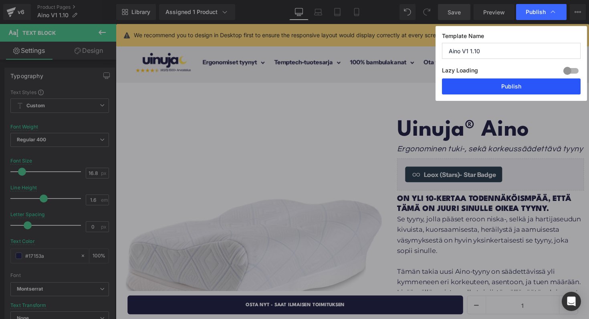
click at [459, 88] on button "Publish" at bounding box center [511, 86] width 139 height 16
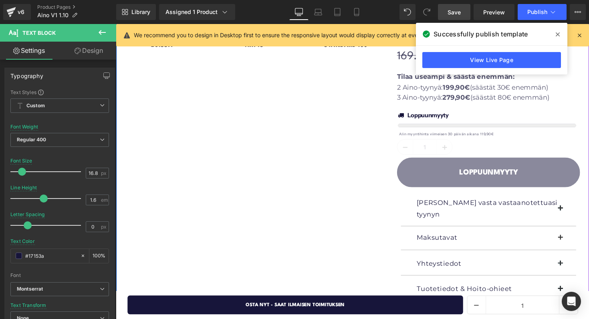
scroll to position [372, 0]
click at [468, 201] on p "[PERSON_NAME] vasta vastaanotettuasi tyynyn" at bounding box center [497, 213] width 147 height 24
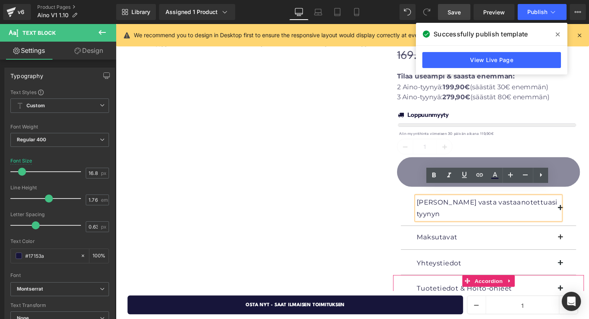
click at [525, 283] on div "Tuotetiedot & Hoito-ohjeet Text Block" at bounding box center [497, 295] width 179 height 24
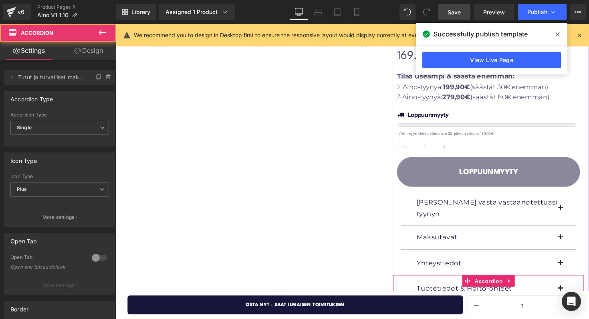
click at [574, 283] on button "button" at bounding box center [579, 295] width 16 height 24
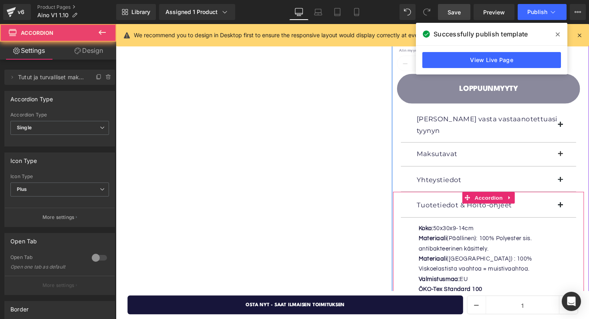
scroll to position [566, 0]
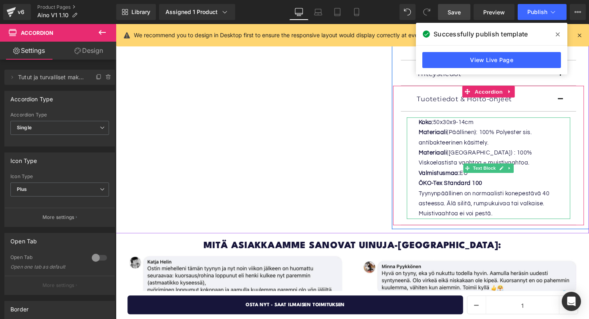
click at [472, 151] on p "Materiaali (Ydin) : 100% Viskoelastista vaahtoa = muistivaahtoa." at bounding box center [503, 161] width 155 height 21
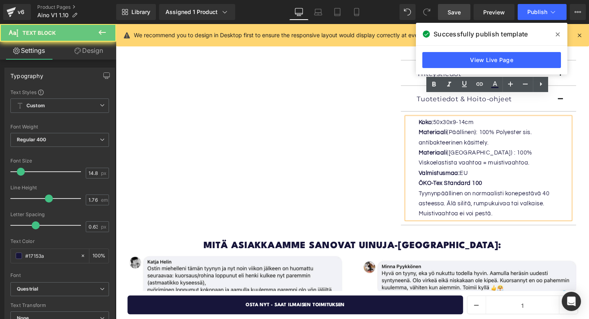
click at [481, 151] on p "Materiaali (Ydin) : 100% Viskoelastista vaahtoa = muistivaahtoa." at bounding box center [503, 161] width 155 height 21
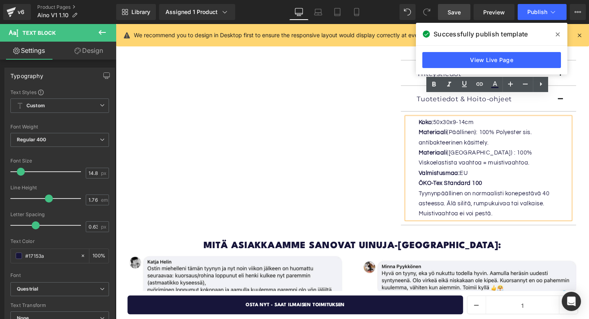
click at [476, 151] on p "Materiaali (Ydin) : 100% Viskoelastista vaahtoa = muistivaahtoa." at bounding box center [503, 161] width 155 height 21
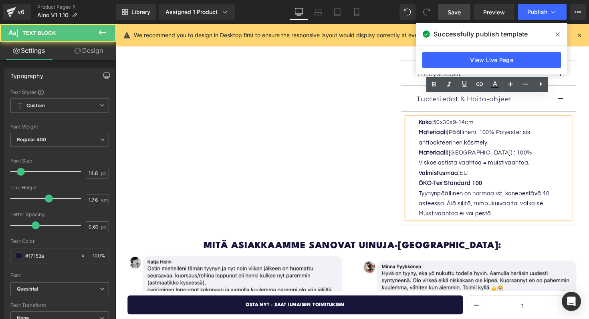
click at [470, 151] on p "Materiaali (Ydin) : 100% Viskoelastista vaahtoa = muistivaahtoa." at bounding box center [503, 161] width 155 height 21
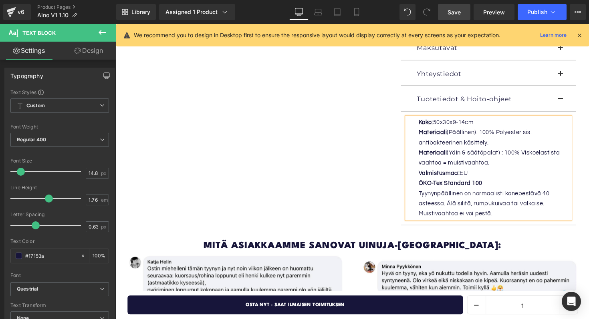
click at [459, 10] on span "Save" at bounding box center [453, 12] width 13 height 8
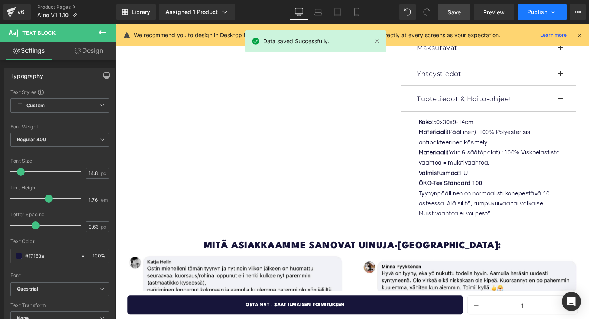
click at [533, 15] on span "Publish" at bounding box center [537, 12] width 20 height 6
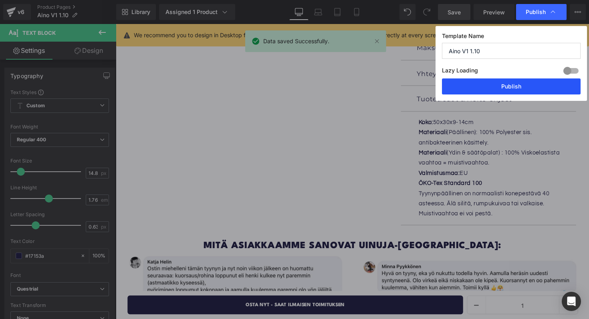
click at [483, 84] on button "Publish" at bounding box center [511, 86] width 139 height 16
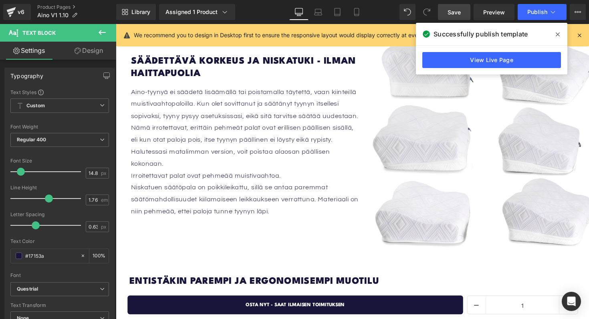
scroll to position [1137, 0]
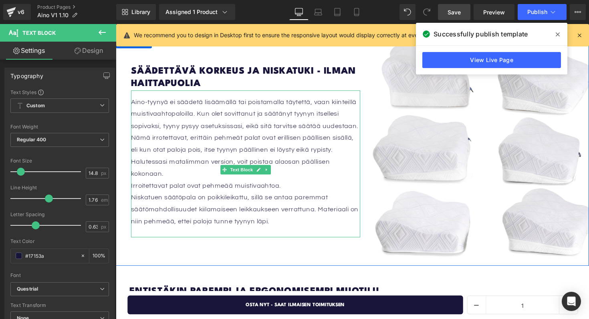
click at [252, 113] on p "Aino-tyynyä ei säädetä lisäämällä tai poistamalla täytettä, vaan kiinteillä mui…" at bounding box center [248, 116] width 235 height 37
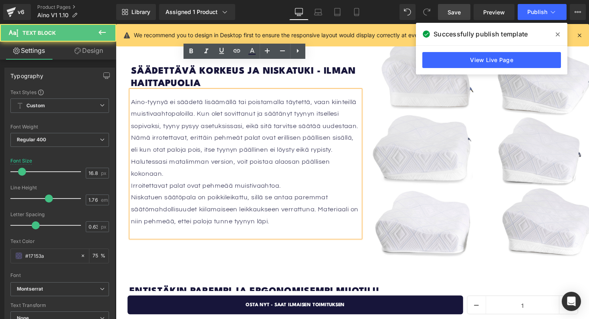
click at [252, 113] on p "Aino-tyynyä ei säädetä lisäämällä tai poistamalla täytettä, vaan kiinteillä mui…" at bounding box center [248, 116] width 235 height 37
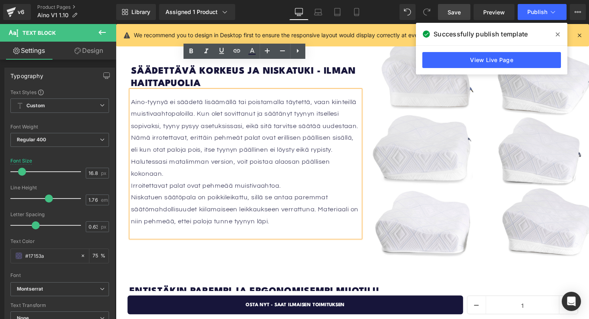
scroll to position [1131, 0]
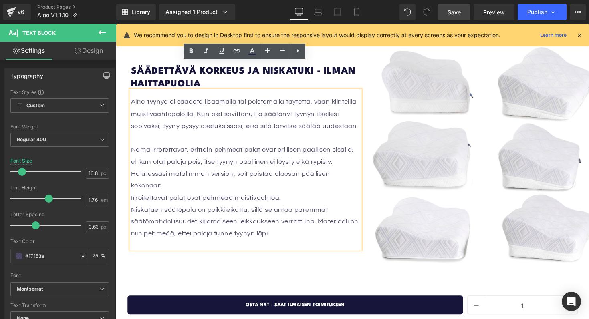
click at [186, 170] on p "Nämä irrotettavat, erittäin pehmeät palat ovat erillisen päällisen sisällä, eli…" at bounding box center [248, 171] width 235 height 49
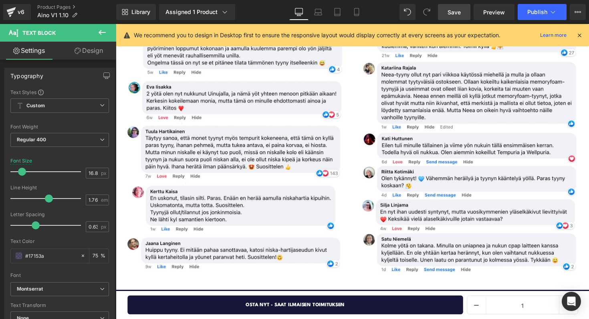
scroll to position [768, 0]
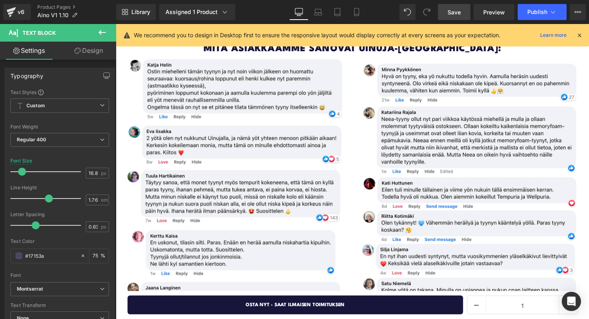
click at [450, 15] on span "Save" at bounding box center [453, 12] width 13 height 8
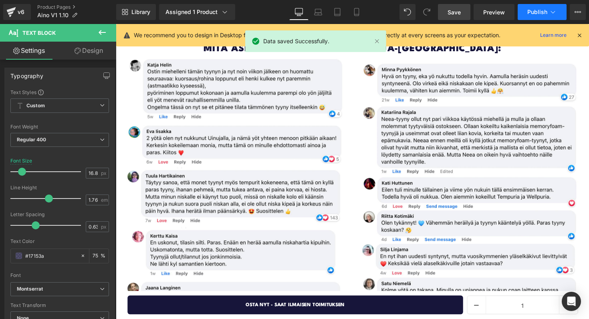
click at [541, 14] on span "Publish" at bounding box center [537, 12] width 20 height 6
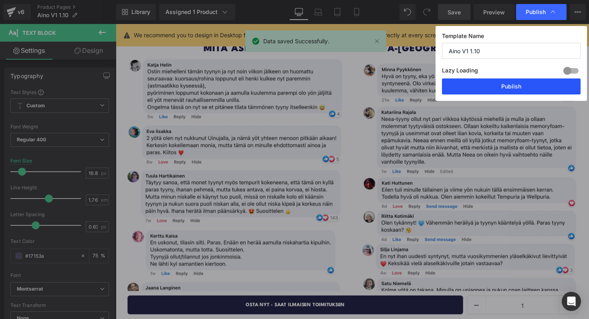
click at [497, 91] on button "Publish" at bounding box center [511, 86] width 139 height 16
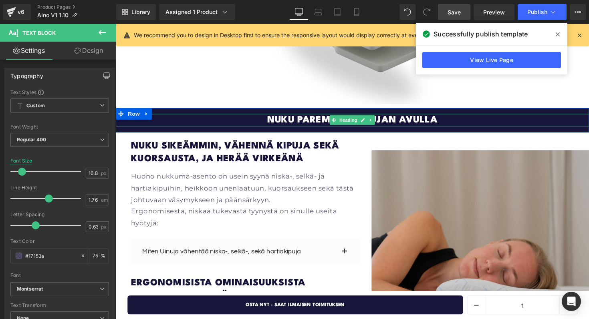
scroll to position [1513, 0]
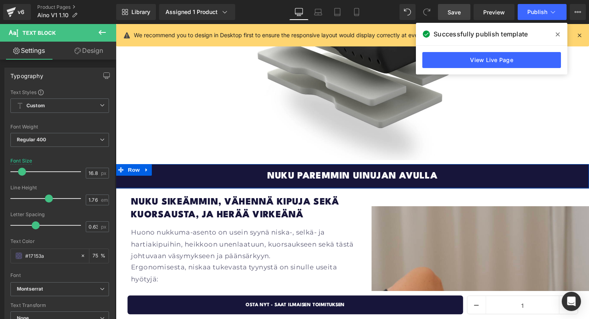
click at [217, 167] on div "Nuku paremmin uinujan avulla Heading Row" at bounding box center [358, 179] width 484 height 25
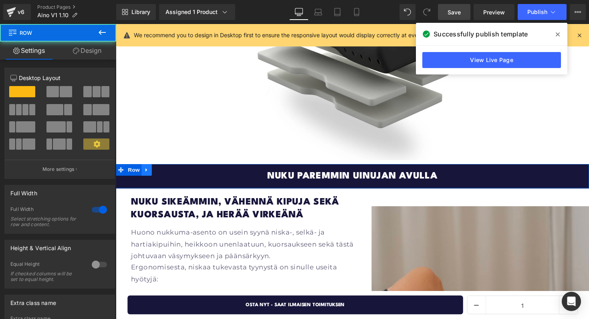
click at [150, 170] on icon at bounding box center [148, 173] width 6 height 6
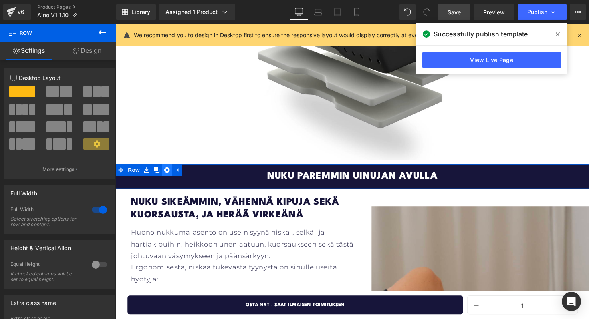
click at [168, 167] on link at bounding box center [168, 173] width 10 height 12
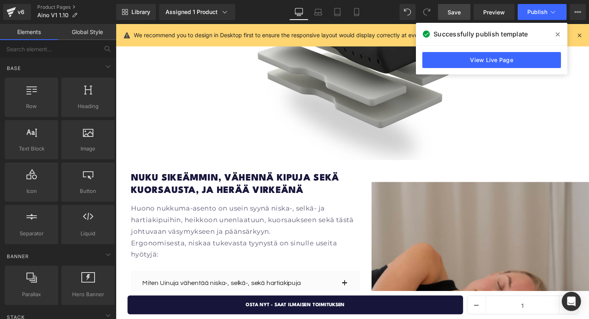
click at [463, 9] on link "Save" at bounding box center [454, 12] width 32 height 16
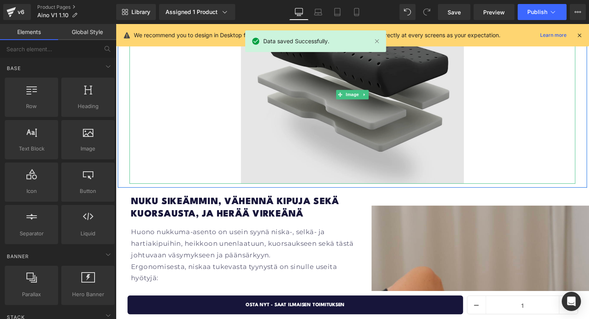
scroll to position [1299, 0]
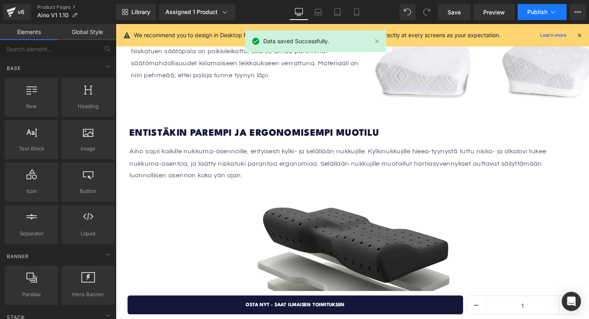
click at [529, 12] on span "Publish" at bounding box center [537, 12] width 20 height 6
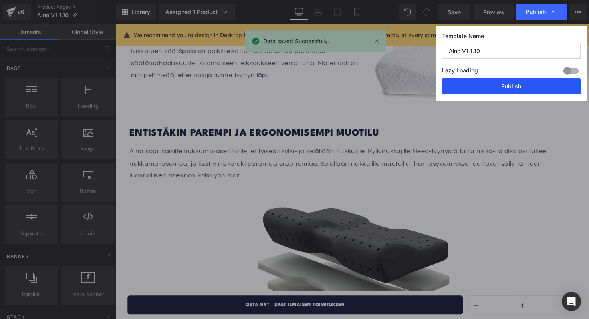
click at [491, 86] on button "Publish" at bounding box center [511, 86] width 139 height 16
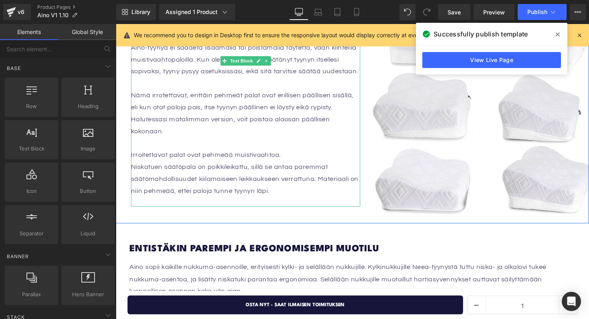
scroll to position [1181, 0]
click at [137, 166] on font "Niskatuen säätöpala on poikkileikattu, sillä se antaa paremmat säätömahdollisuu…" at bounding box center [247, 182] width 233 height 32
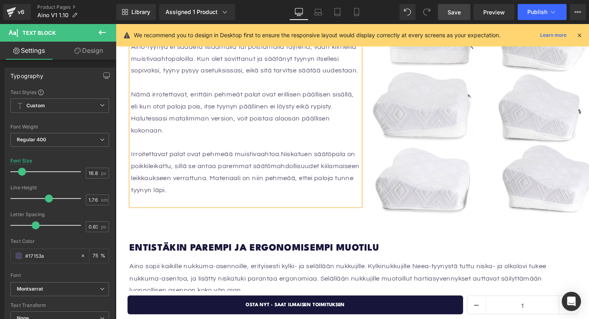
click at [450, 8] on span "Save" at bounding box center [453, 12] width 13 height 8
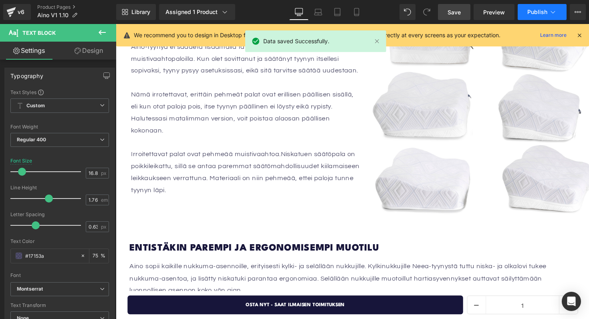
click at [528, 16] on button "Publish" at bounding box center [541, 12] width 49 height 16
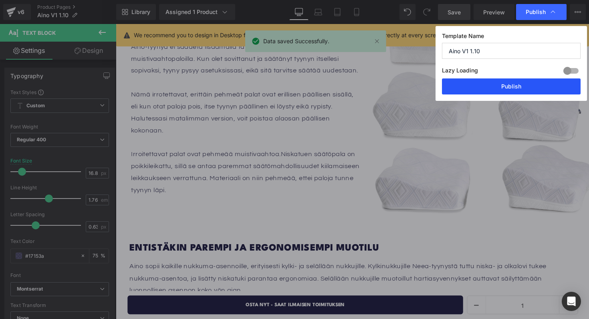
click at [471, 93] on button "Publish" at bounding box center [511, 86] width 139 height 16
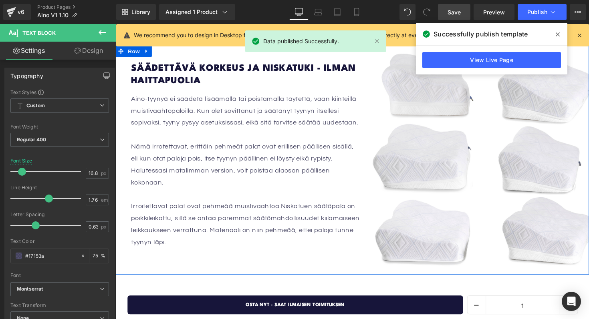
scroll to position [1125, 0]
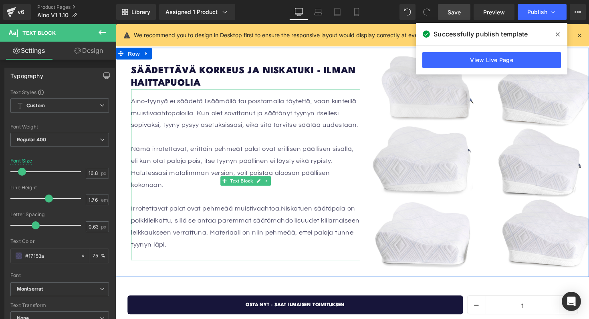
click at [246, 149] on span "Nämä irrotettavat, erittäin pehmeät palat ovat erillisen päällisen sisällä, eli…" at bounding box center [245, 171] width 228 height 44
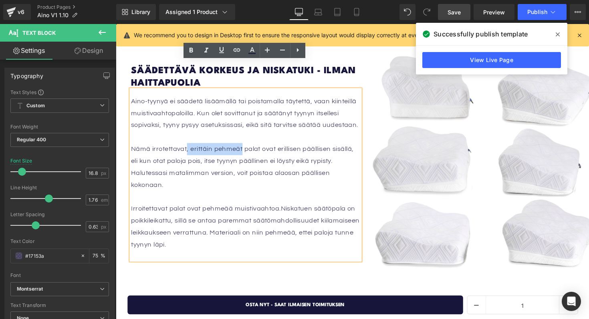
drag, startPoint x: 246, startPoint y: 136, endPoint x: 189, endPoint y: 137, distance: 56.9
click at [189, 149] on span "Nämä irrotettavat, erittäin pehmeät palat ovat erillisen päällisen sisällä, eli…" at bounding box center [245, 171] width 228 height 44
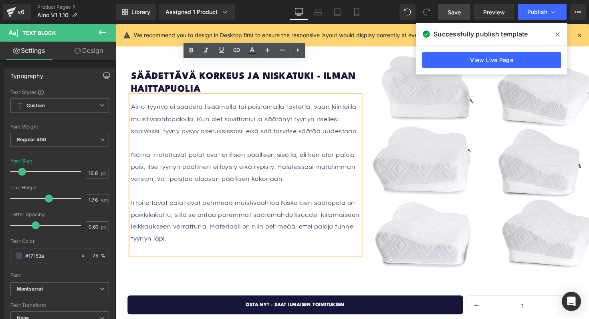
scroll to position [1131, 0]
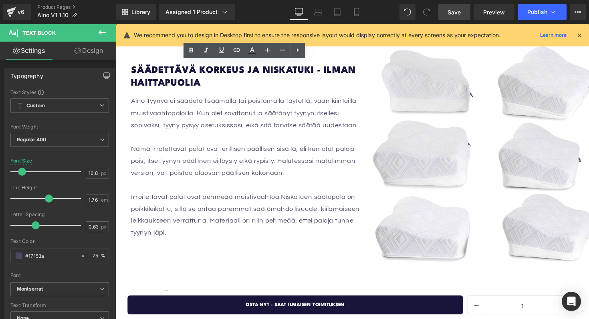
click at [466, 12] on link "Save" at bounding box center [454, 12] width 32 height 16
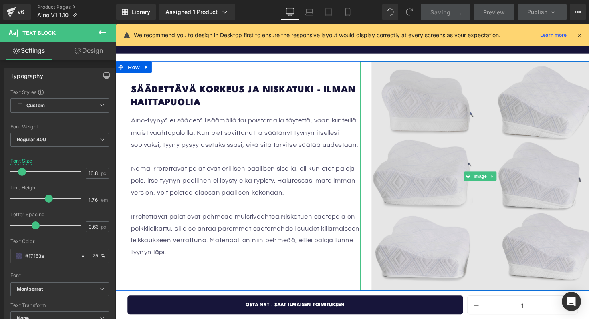
scroll to position [1104, 0]
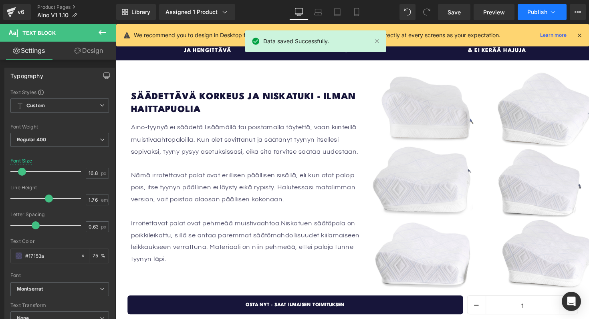
click at [536, 18] on button "Publish" at bounding box center [541, 12] width 49 height 16
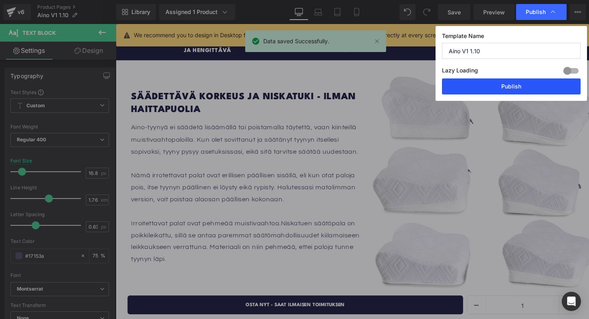
click at [455, 90] on button "Publish" at bounding box center [511, 86] width 139 height 16
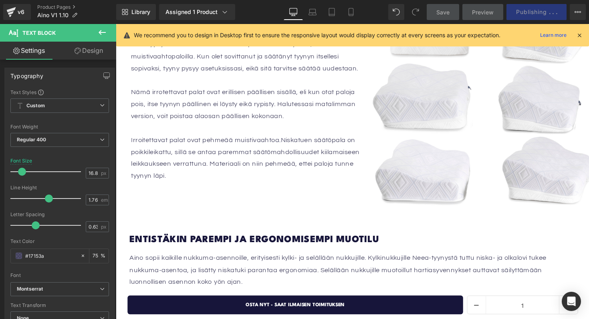
scroll to position [1441, 0]
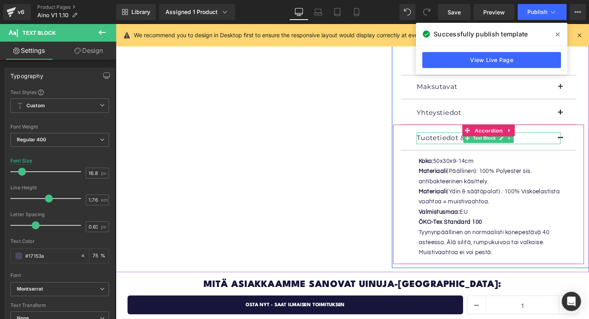
click at [455, 135] on p "Tuotetiedot & Hoito-ohjeet" at bounding box center [497, 141] width 147 height 12
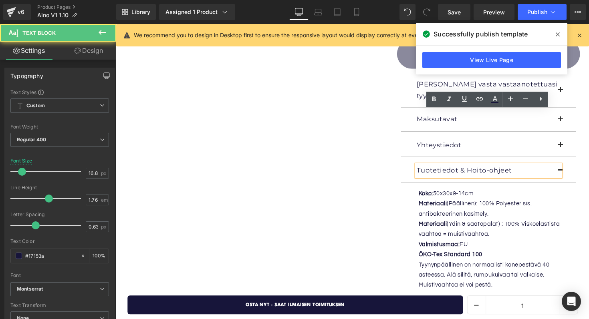
scroll to position [490, 0]
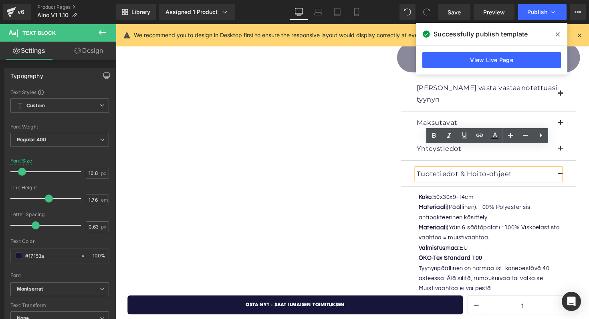
click at [571, 172] on div "Tuotetiedot & Hoito-ohjeet" at bounding box center [497, 178] width 147 height 12
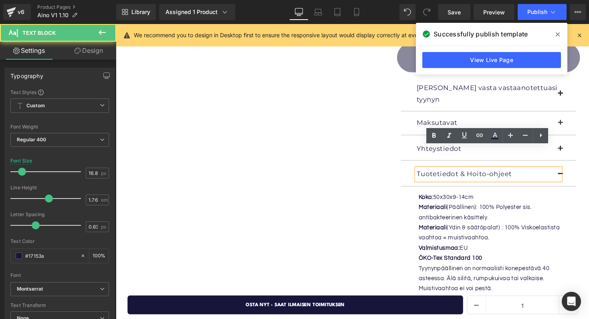
click at [579, 166] on button "button" at bounding box center [579, 178] width 16 height 24
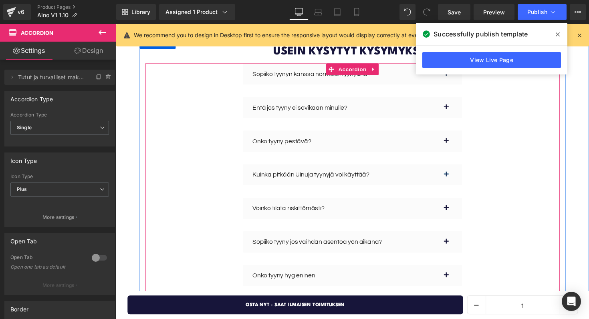
scroll to position [2509, 0]
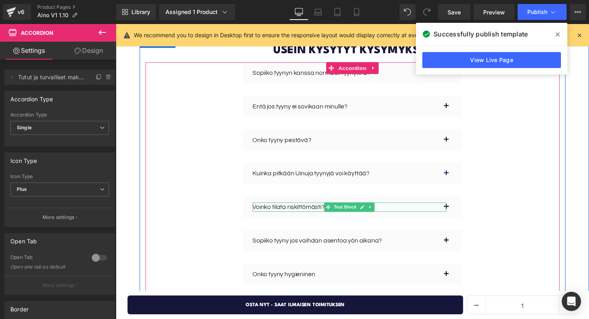
click at [435, 207] on div "Voinko tilata riskittömästi?" at bounding box center [355, 212] width 198 height 10
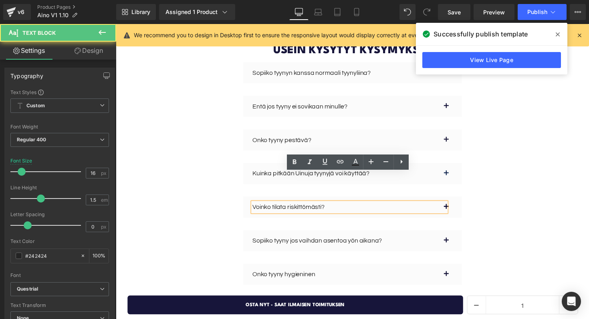
click at [457, 201] on button "button" at bounding box center [462, 212] width 16 height 22
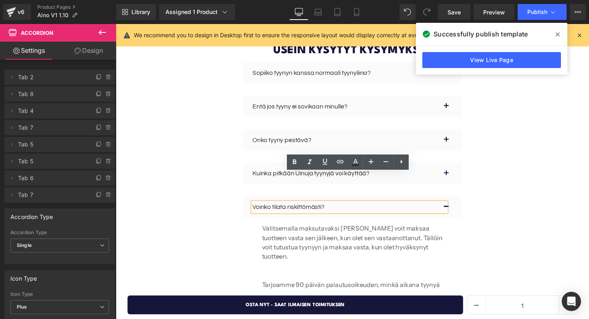
click at [457, 201] on button "button" at bounding box center [462, 212] width 16 height 22
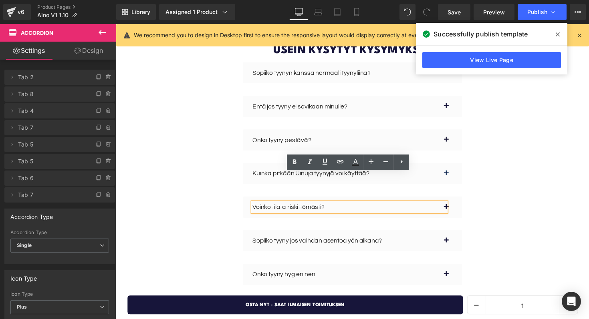
click at [458, 167] on button "button" at bounding box center [462, 178] width 16 height 22
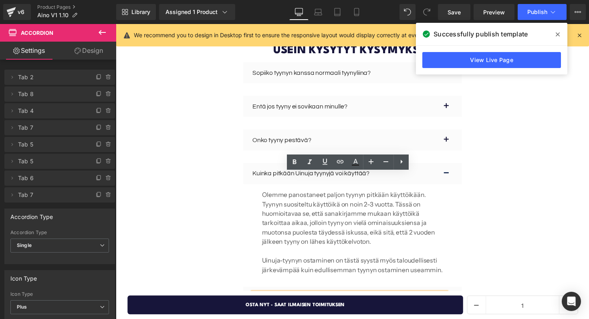
click at [458, 167] on button "button" at bounding box center [462, 178] width 16 height 22
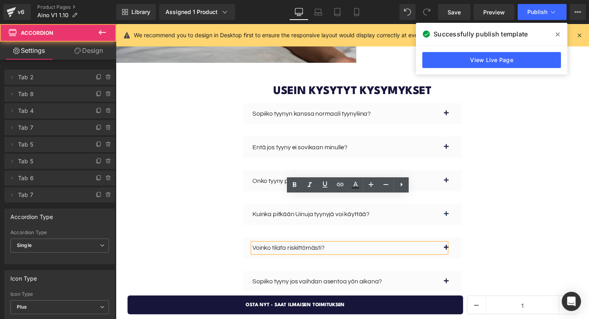
scroll to position [2467, 0]
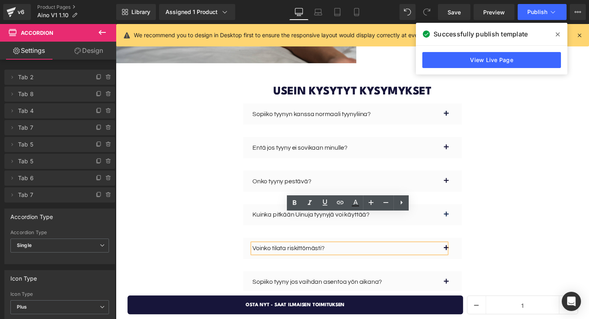
click at [457, 174] on button "button" at bounding box center [462, 185] width 16 height 22
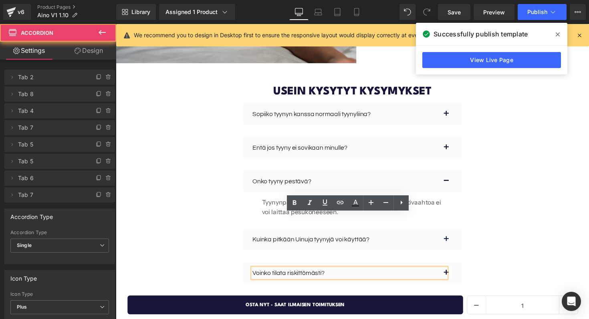
click at [457, 174] on button "button" at bounding box center [462, 185] width 16 height 22
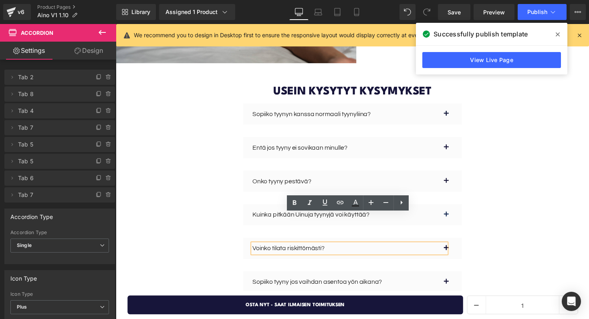
click at [454, 140] on button "button" at bounding box center [462, 151] width 16 height 22
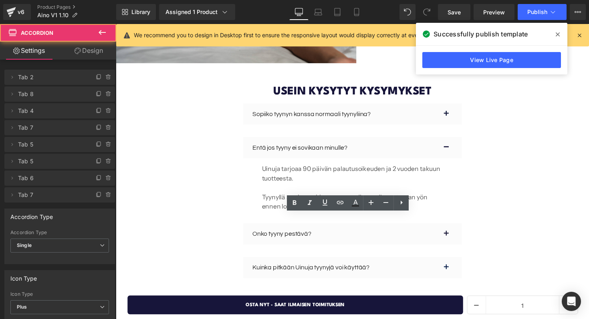
click at [454, 140] on button "button" at bounding box center [462, 151] width 16 height 22
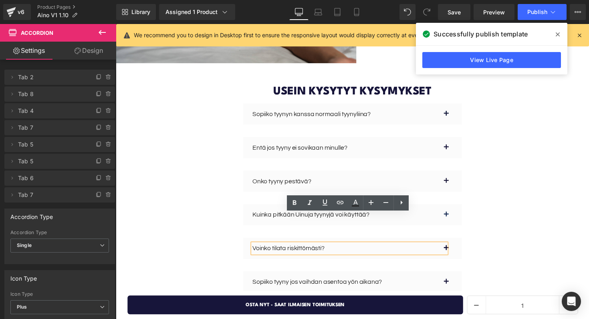
click at [116, 24] on div at bounding box center [116, 24] width 0 height 0
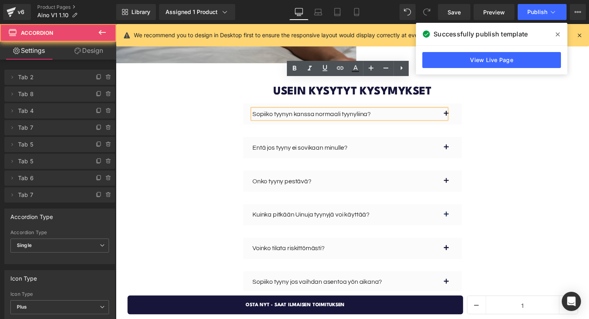
click at [463, 105] on button "button" at bounding box center [462, 116] width 16 height 22
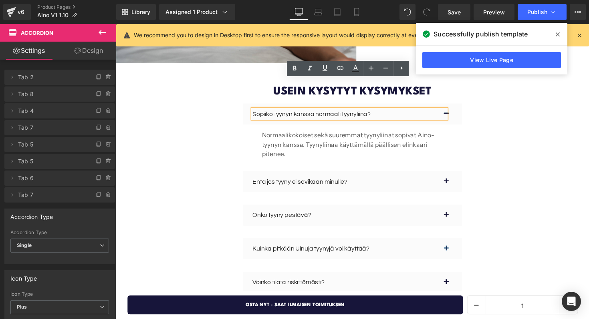
click at [462, 105] on button "button" at bounding box center [462, 116] width 16 height 22
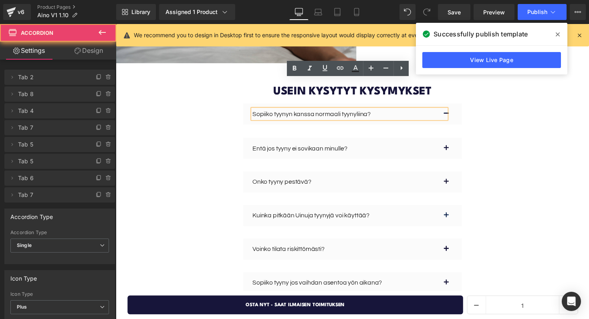
click at [515, 141] on div "Sopiiko tyynyn kanssa normaali tyynyliina? Text Block Normaalikokoiset sekä suu…" at bounding box center [358, 243] width 424 height 276
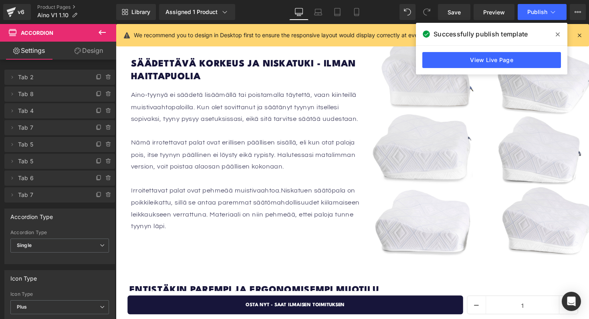
scroll to position [862, 0]
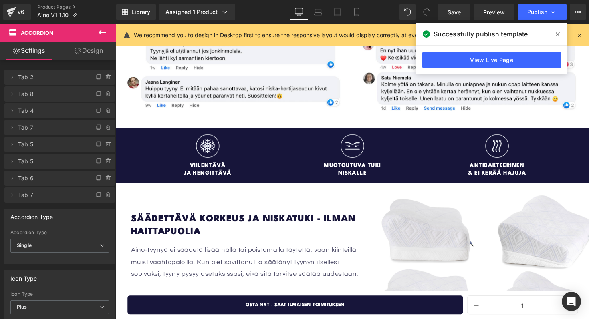
click at [555, 34] on span at bounding box center [557, 34] width 13 height 13
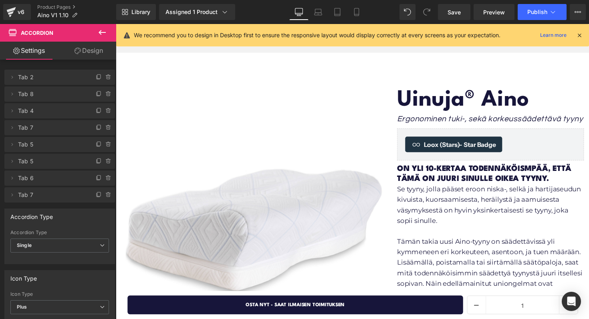
scroll to position [30, 0]
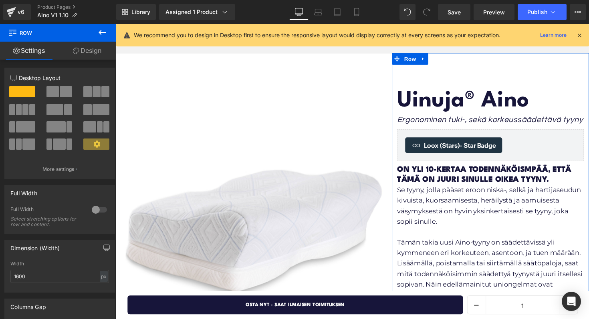
click at [87, 52] on link "Design" at bounding box center [87, 51] width 58 height 18
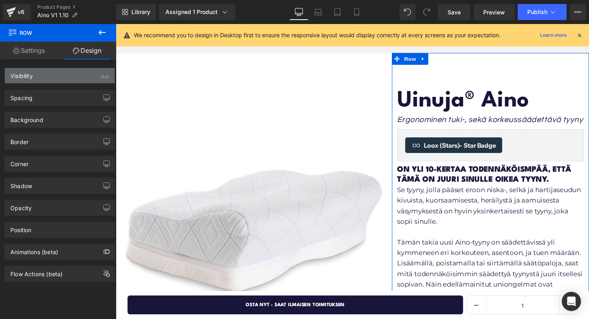
click at [57, 76] on div "Visibility (All)" at bounding box center [60, 75] width 110 height 15
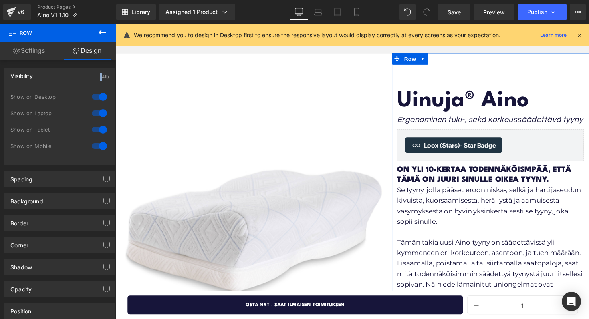
click at [57, 76] on div "Visibility (All)" at bounding box center [60, 75] width 110 height 15
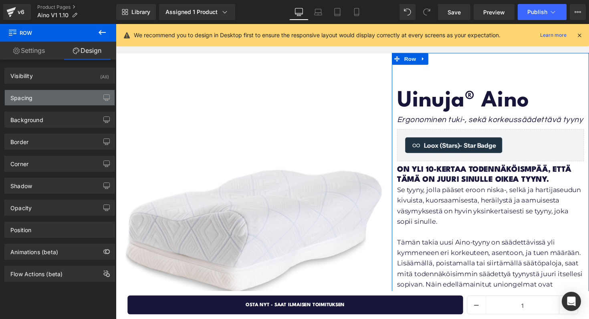
click at [53, 92] on div "Spacing" at bounding box center [60, 97] width 110 height 15
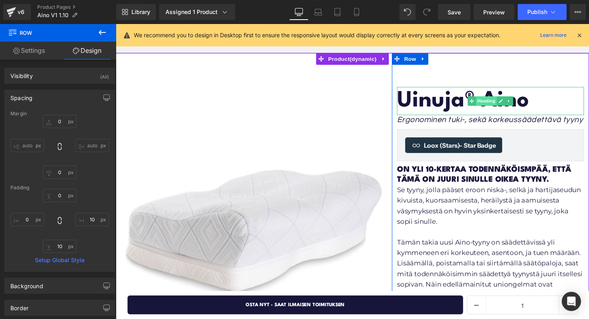
click at [498, 107] on span "Heading" at bounding box center [495, 103] width 22 height 10
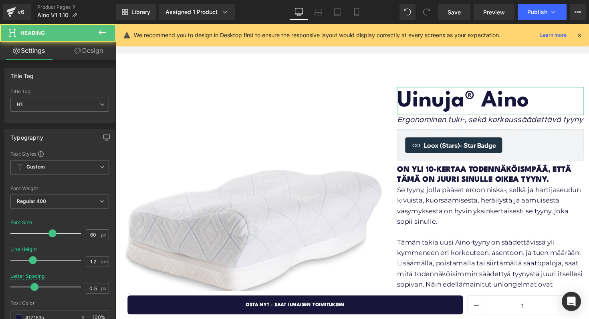
click at [91, 57] on link "Design" at bounding box center [89, 51] width 58 height 18
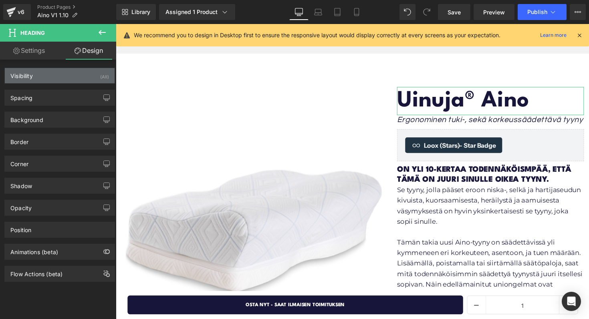
click at [68, 73] on div "Visibility (All)" at bounding box center [60, 75] width 110 height 15
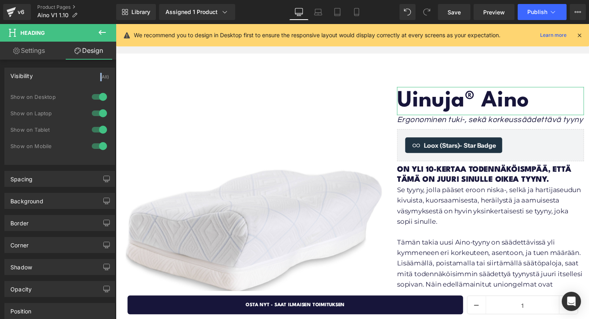
click at [68, 73] on div "Visibility (All)" at bounding box center [60, 75] width 110 height 15
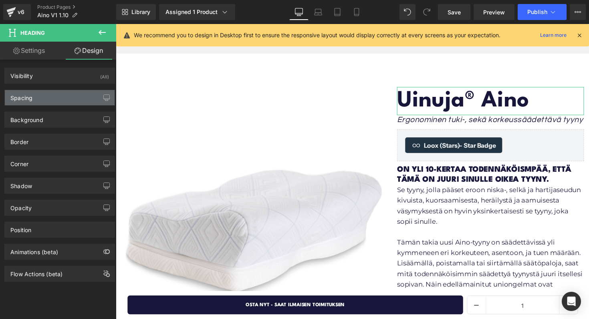
click at [61, 94] on div "Spacing" at bounding box center [60, 97] width 110 height 15
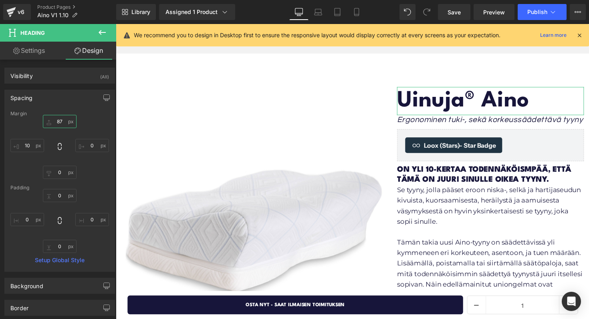
click at [60, 119] on input "text" at bounding box center [60, 121] width 34 height 13
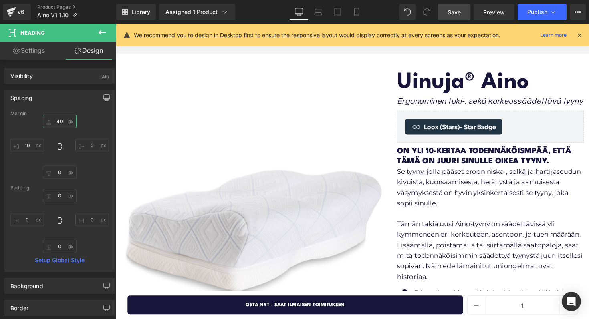
type input "40"
click at [465, 9] on link "Save" at bounding box center [454, 12] width 32 height 16
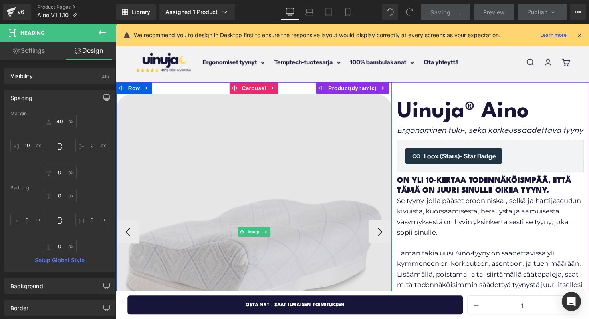
scroll to position [36, 0]
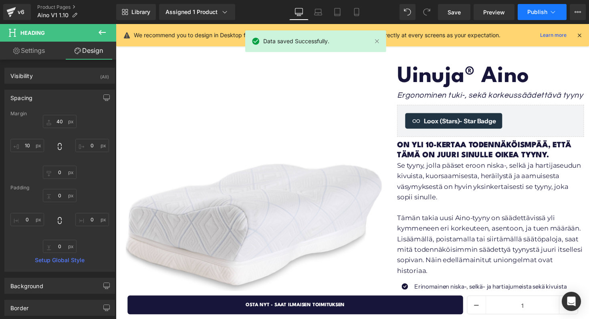
click at [534, 11] on span "Publish" at bounding box center [537, 12] width 20 height 6
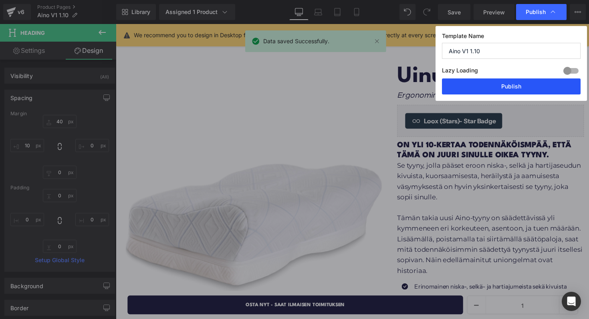
click at [492, 88] on button "Publish" at bounding box center [511, 86] width 139 height 16
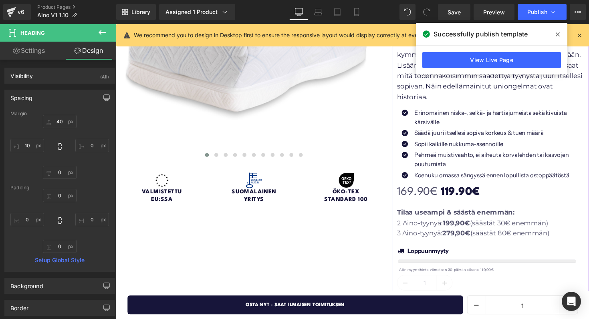
scroll to position [251, 0]
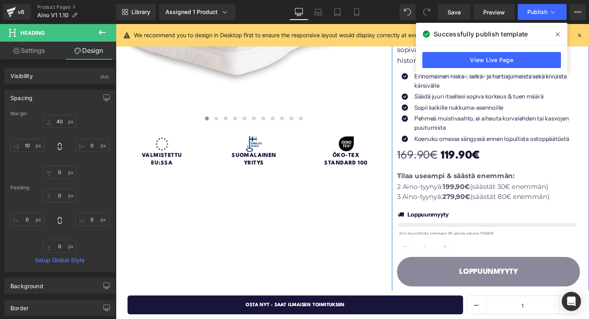
click at [472, 235] on p "Alin myyntihinta viimeisen 30 päivän aikana 119,90€" at bounding box center [500, 238] width 189 height 6
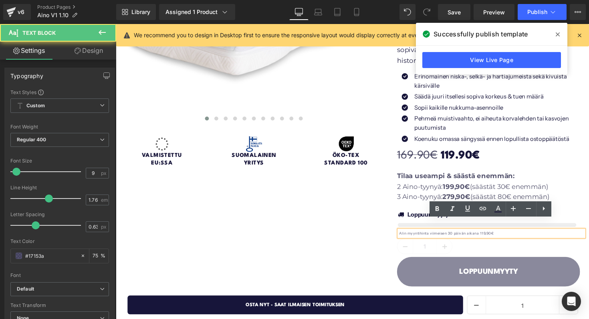
click at [417, 235] on p "Alin myyntihinta viimeisen 30 päivän aikana 119,90€" at bounding box center [500, 238] width 189 height 6
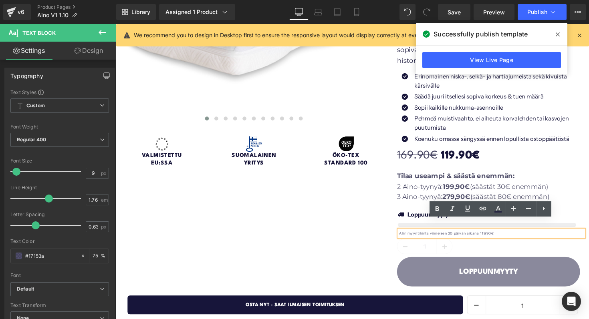
click at [406, 235] on p "Alin myyntihinta viimeisen 30 päivän aikana 119,90€" at bounding box center [500, 238] width 189 height 6
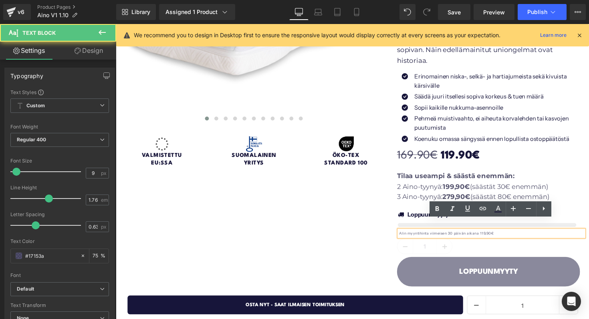
click at [379, 256] on div "Nuku levollista, sikeää unta ja herää uuteen aamuun kivuttomana Heading Image I…" at bounding box center [358, 125] width 484 height 586
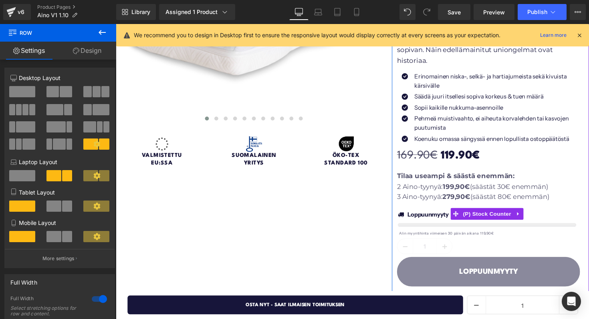
click at [446, 215] on div "0 Loppuunmyyty" at bounding box center [495, 225] width 183 height 21
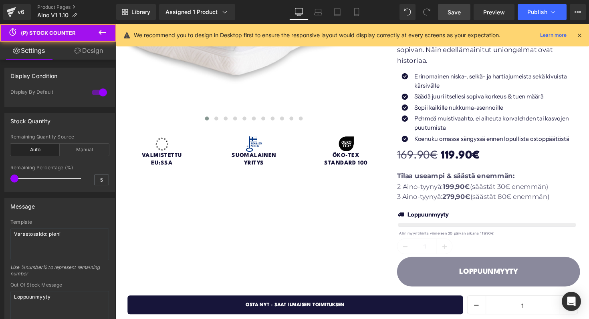
click at [455, 6] on link "Save" at bounding box center [454, 12] width 32 height 16
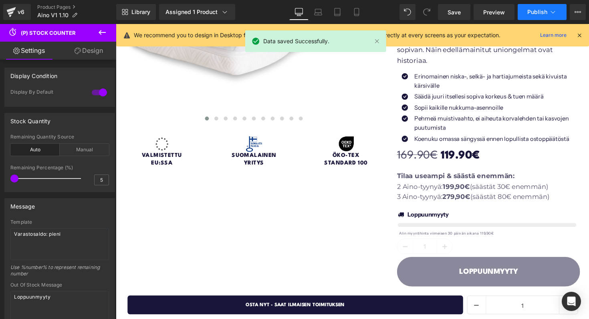
click at [527, 10] on span "Publish" at bounding box center [537, 12] width 20 height 6
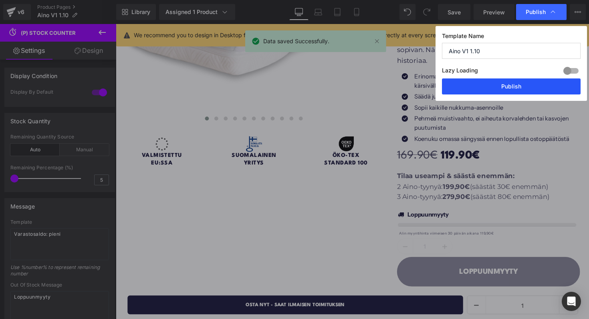
click at [462, 80] on button "Publish" at bounding box center [511, 86] width 139 height 16
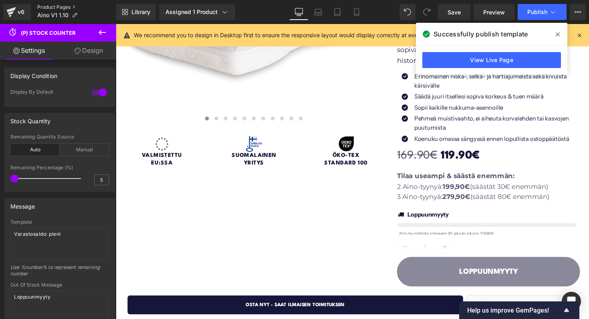
click at [46, 4] on link "Product Pages" at bounding box center [76, 7] width 79 height 6
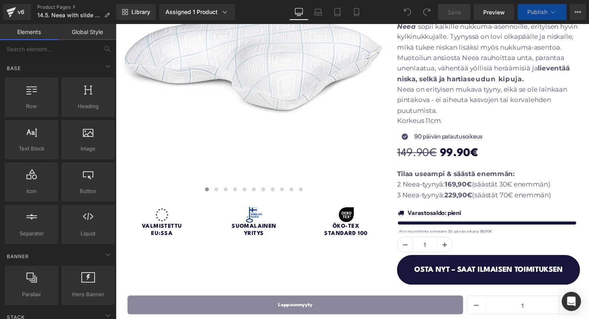
scroll to position [201, 0]
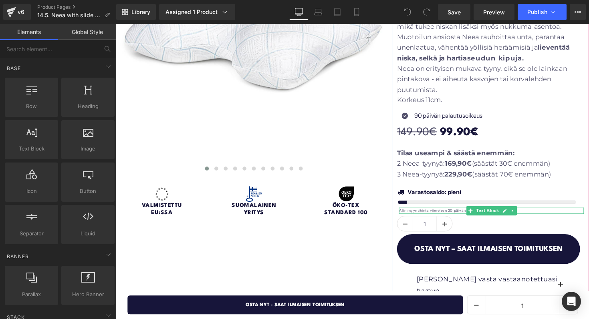
click at [406, 215] on div at bounding box center [407, 215] width 2 height 6
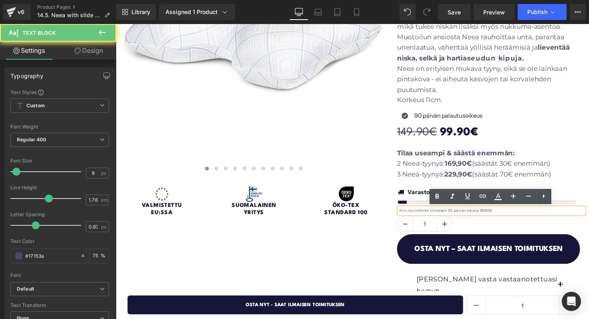
click at [408, 215] on p "Alin myyntihinta viimeisen 30 päivän aikana 99,90€" at bounding box center [500, 215] width 189 height 6
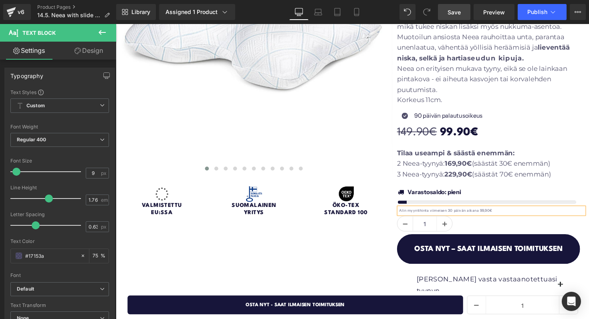
click at [445, 11] on link "Save" at bounding box center [454, 12] width 32 height 16
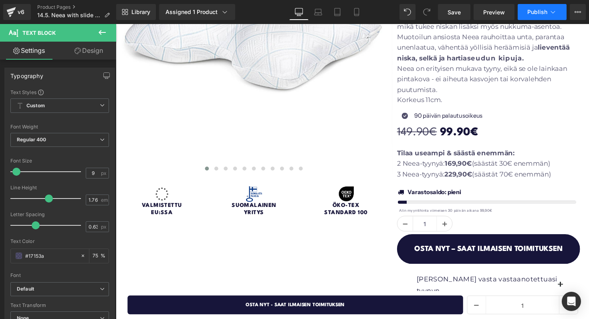
click at [532, 16] on button "Publish" at bounding box center [541, 12] width 49 height 16
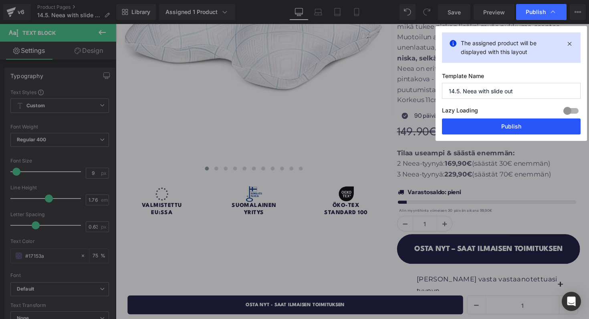
click at [486, 126] on button "Publish" at bounding box center [511, 127] width 139 height 16
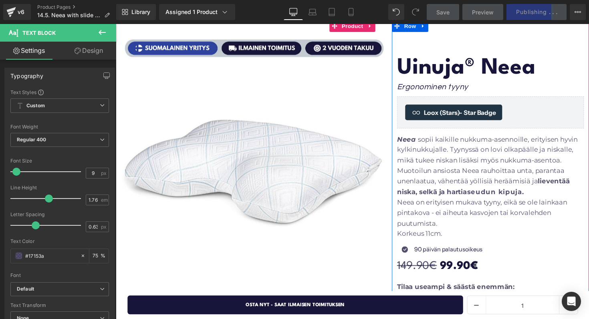
scroll to position [82, 0]
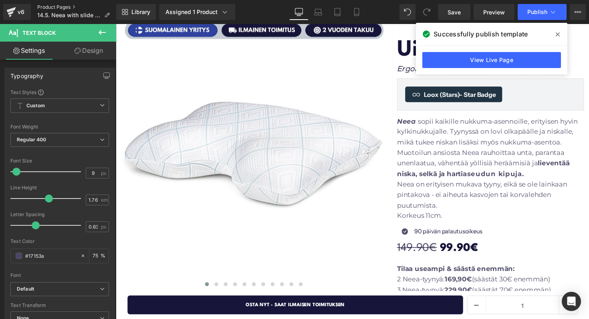
click at [51, 7] on link "Product Pages" at bounding box center [76, 7] width 79 height 6
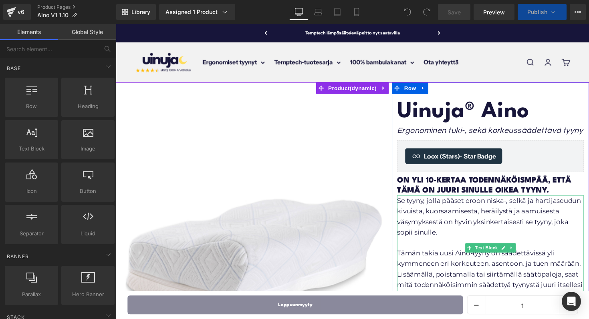
click at [553, 205] on p "Se tyyny, jolla pääset eroon niska-, selkä ja hartijaseudun kivuista, kuorsaami…" at bounding box center [499, 221] width 191 height 43
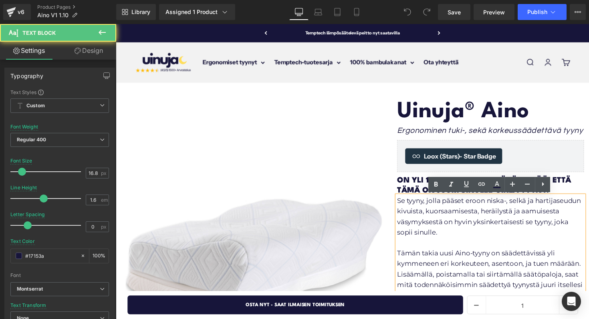
click at [563, 205] on p "Se tyyny, jolla pääset eroon niska-, selkä ja hartijaseudun kivuista, kuorsaami…" at bounding box center [499, 221] width 191 height 43
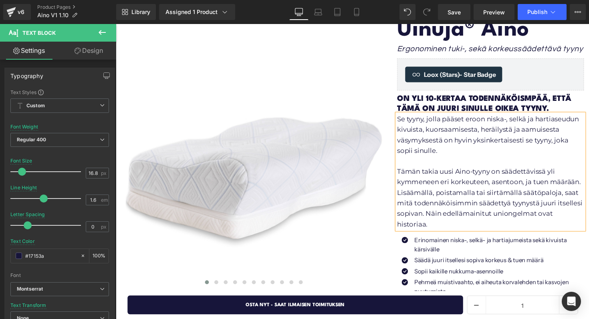
scroll to position [86, 0]
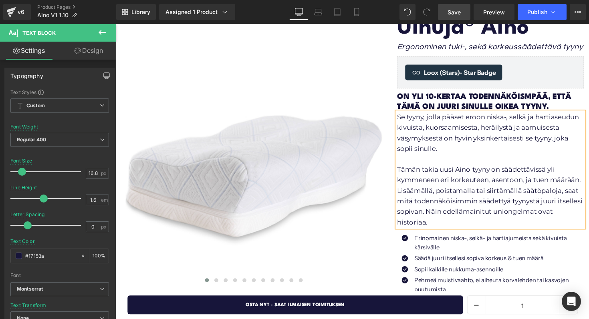
click at [446, 11] on link "Save" at bounding box center [454, 12] width 32 height 16
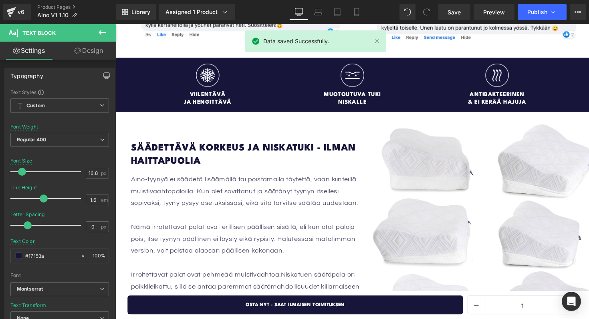
scroll to position [954, 0]
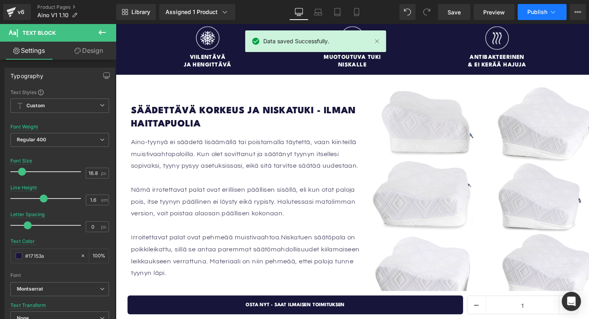
click at [526, 8] on button "Publish" at bounding box center [541, 12] width 49 height 16
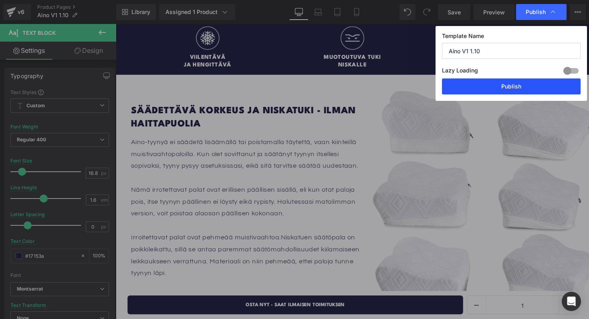
drag, startPoint x: 476, startPoint y: 86, endPoint x: 238, endPoint y: 116, distance: 240.5
click at [476, 86] on button "Publish" at bounding box center [511, 86] width 139 height 16
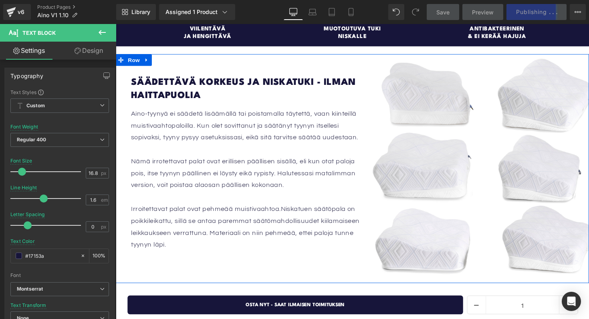
scroll to position [987, 0]
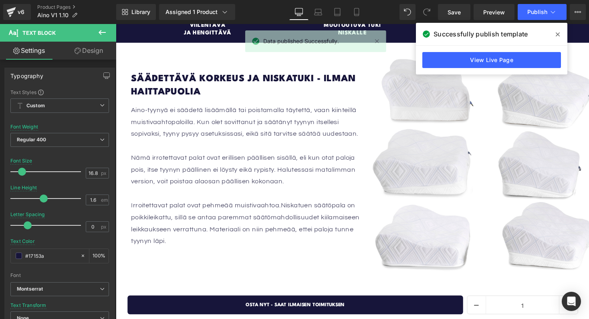
drag, startPoint x: 555, startPoint y: 30, endPoint x: 443, endPoint y: 9, distance: 113.6
click at [555, 30] on span at bounding box center [557, 34] width 13 height 13
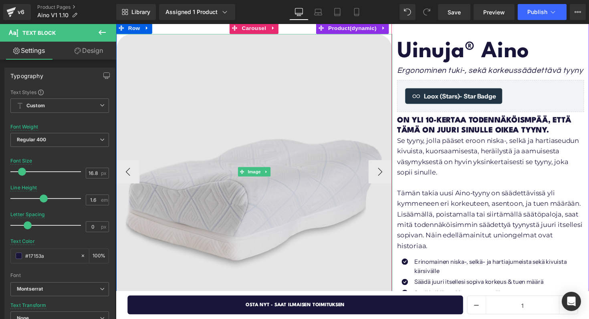
scroll to position [74, 0]
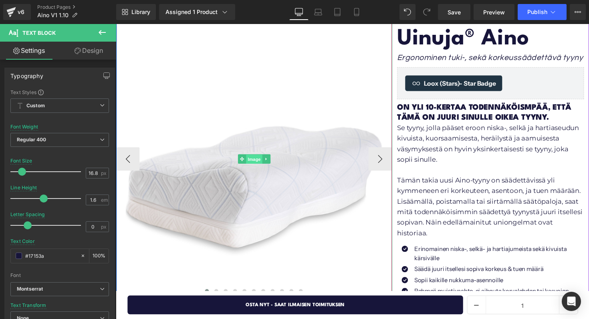
click at [255, 164] on span "Image" at bounding box center [257, 163] width 17 height 10
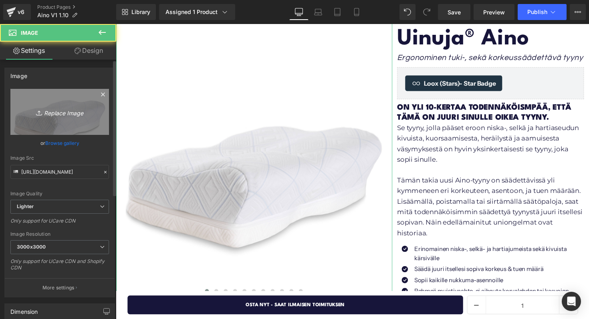
click at [77, 119] on link "Replace Image" at bounding box center [59, 112] width 98 height 46
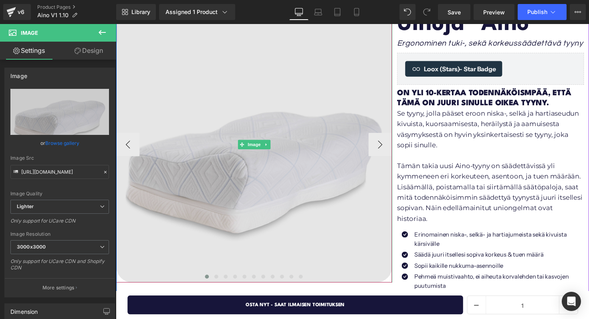
scroll to position [89, 0]
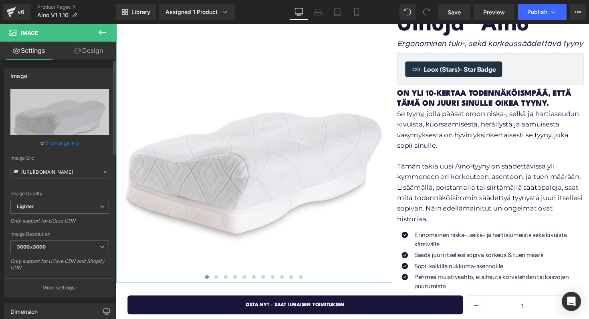
click at [67, 143] on link "Browse gallery" at bounding box center [62, 143] width 34 height 14
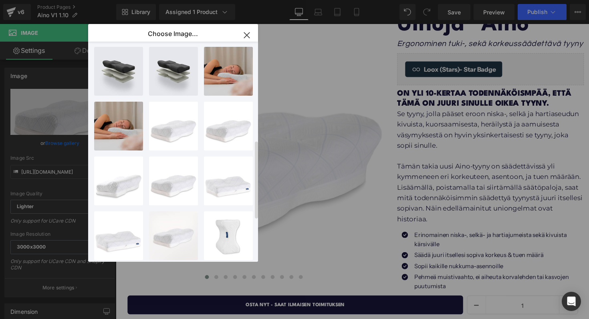
scroll to position [279, 0]
click at [242, 33] on icon "button" at bounding box center [246, 35] width 13 height 13
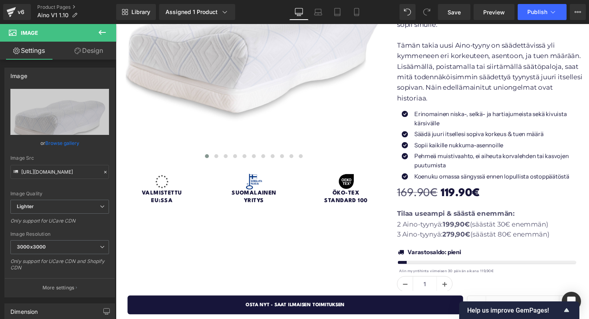
scroll to position [0, 0]
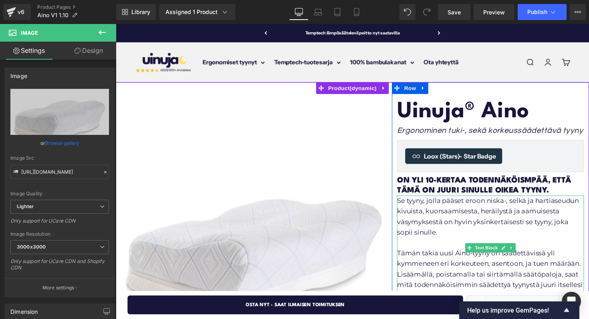
click at [461, 207] on p "Se tyyny, jolla pääset eroon niska-, selkä ja hartiaseudun kivuista, kuorsaamis…" at bounding box center [499, 221] width 191 height 43
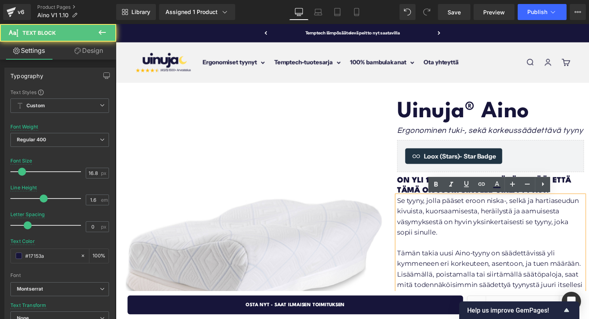
click at [412, 187] on strong "On yli 10-kertaa todennäköismpää, että tämä on juuri sinulle oikea tyyny." at bounding box center [493, 190] width 178 height 18
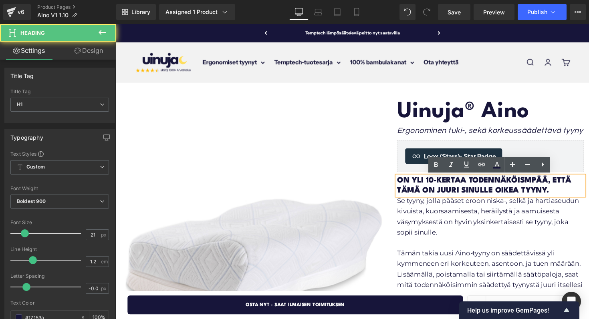
click at [448, 199] on h1 "On yli 10-kertaa todennäköismpää, että tämä on juuri sinulle oikea tyyny." at bounding box center [499, 190] width 191 height 20
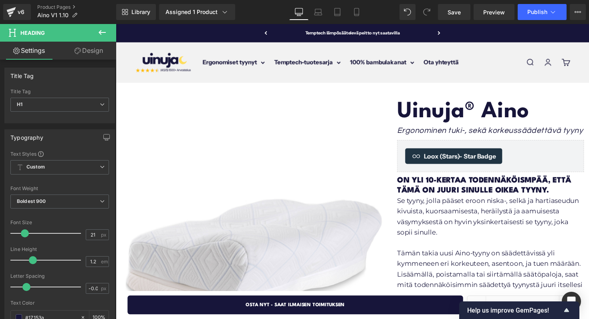
click at [90, 53] on link "Design" at bounding box center [89, 51] width 58 height 18
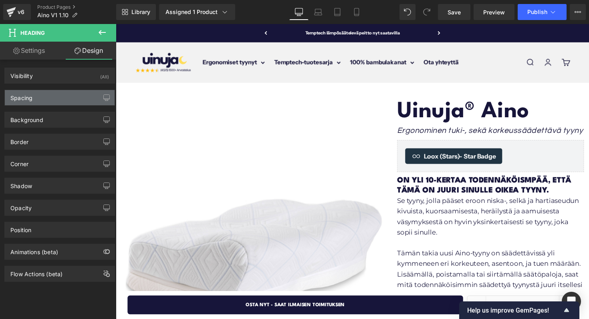
click at [52, 98] on div "Spacing" at bounding box center [60, 97] width 110 height 15
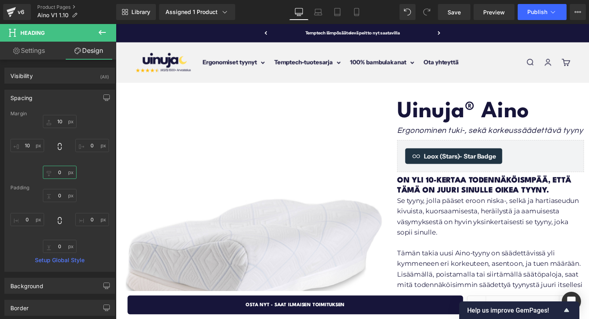
click at [61, 175] on input "0" at bounding box center [60, 172] width 34 height 13
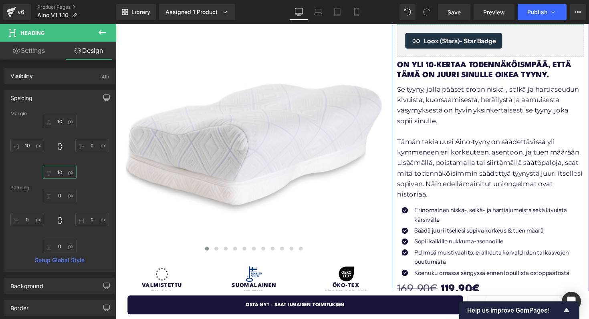
scroll to position [121, 0]
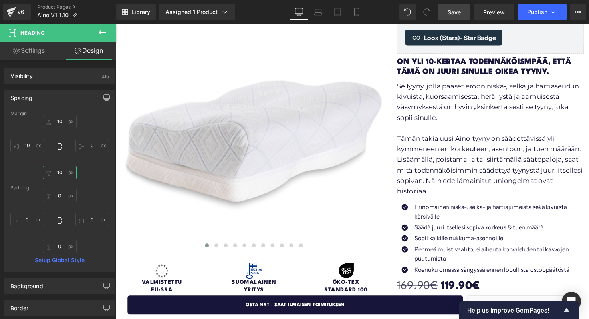
type input "10"
click at [456, 14] on span "Save" at bounding box center [453, 12] width 13 height 8
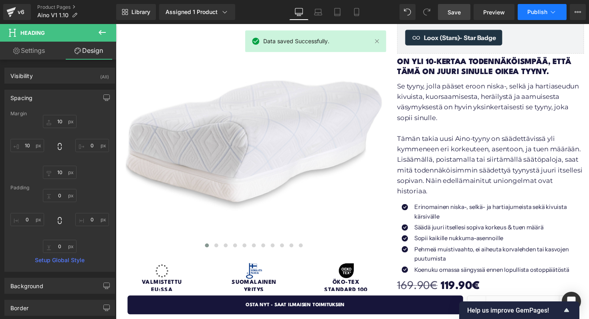
click at [528, 11] on span "Publish" at bounding box center [537, 12] width 20 height 6
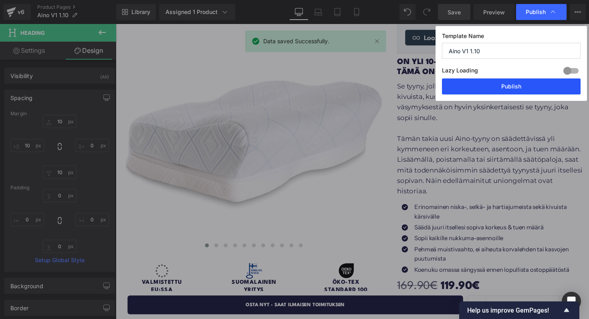
click at [501, 88] on button "Publish" at bounding box center [511, 86] width 139 height 16
